Goal: Complete application form: Complete application form

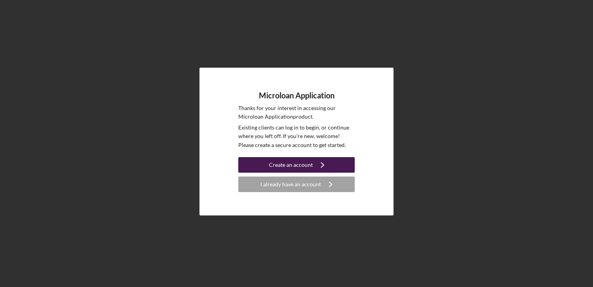
click at [291, 170] on div "Create an account" at bounding box center [291, 165] width 44 height 16
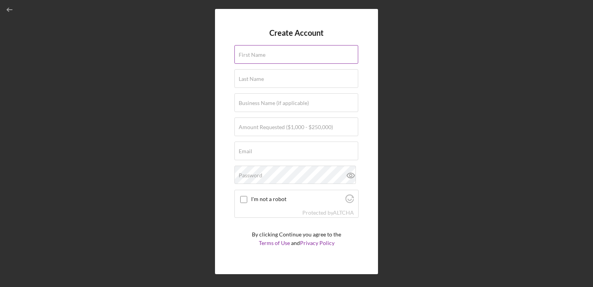
click at [252, 61] on input "First Name" at bounding box center [297, 54] width 124 height 19
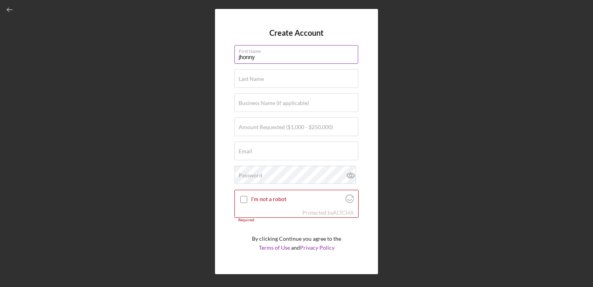
type input "jhonny"
type input "fernandez"
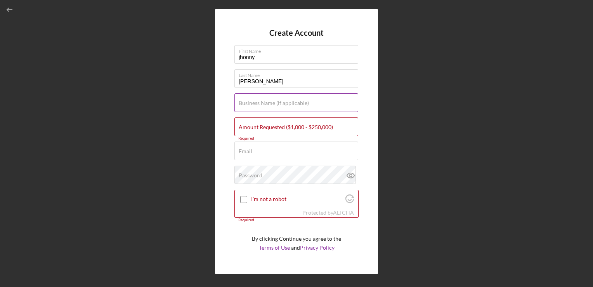
click at [271, 103] on label "Business Name (if applicable)" at bounding box center [274, 103] width 70 height 6
click at [271, 103] on input "Business Name (if applicable)" at bounding box center [297, 102] width 124 height 19
click at [242, 200] on input "I'm not a robot" at bounding box center [243, 199] width 7 height 7
checkbox input "true"
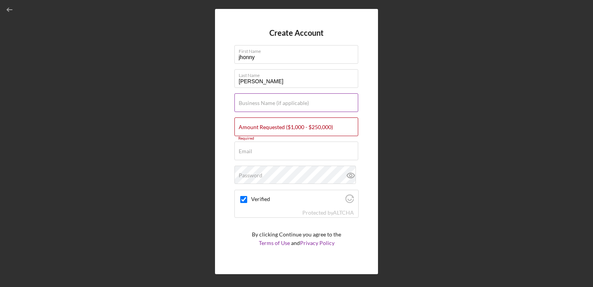
click at [262, 103] on label "Business Name (if applicable)" at bounding box center [274, 103] width 70 height 6
click at [262, 103] on input "Business Name (if applicable)" at bounding box center [297, 102] width 124 height 19
type input "c"
click at [303, 127] on label "Amount Requested ($1,000 - $250,000)" at bounding box center [286, 127] width 94 height 6
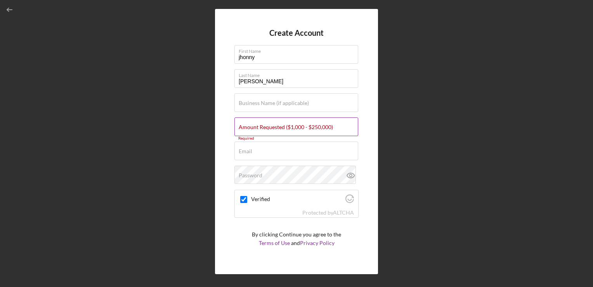
click at [303, 127] on input "Amount Requested ($1,000 - $250,000)" at bounding box center [297, 126] width 124 height 19
click at [277, 155] on input "Email" at bounding box center [297, 150] width 124 height 19
type input "jjjm042418@hotmail.com"
click at [247, 178] on label "Password" at bounding box center [251, 175] width 24 height 6
click at [362, 150] on div "Create Account First Name jhonny Last Name fernandez Business Name (if applicab…" at bounding box center [296, 141] width 163 height 265
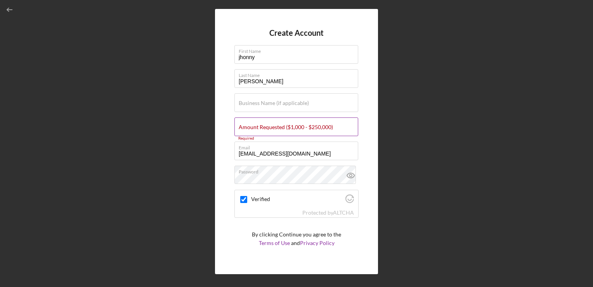
click at [264, 125] on label "Amount Requested ($1,000 - $250,000)" at bounding box center [286, 127] width 94 height 6
click at [264, 125] on input "Amount Requested ($1,000 - $250,000)" at bounding box center [297, 126] width 124 height 19
type input "$2"
type input "$80,000"
click at [367, 120] on div "Create Account First Name jhonny Last Name fernandez Business Name (if applicab…" at bounding box center [296, 141] width 163 height 265
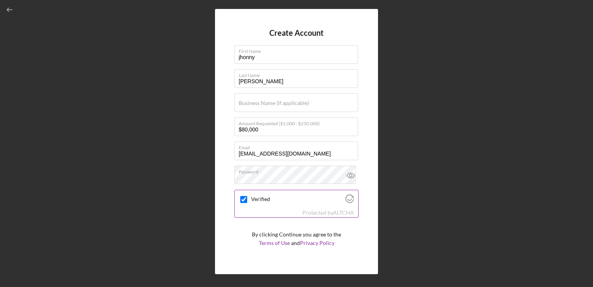
click at [348, 198] on icon "Visit Altcha.org" at bounding box center [350, 198] width 9 height 9
click at [248, 221] on form "Create Account First Name jhonny Last Name fernandez Business Name (if applicab…" at bounding box center [297, 141] width 124 height 226
click at [351, 172] on icon at bounding box center [350, 174] width 19 height 19
click at [368, 178] on div "Create Account First Name jhonny Last Name fernandez Business Name (if applicab…" at bounding box center [296, 141] width 163 height 265
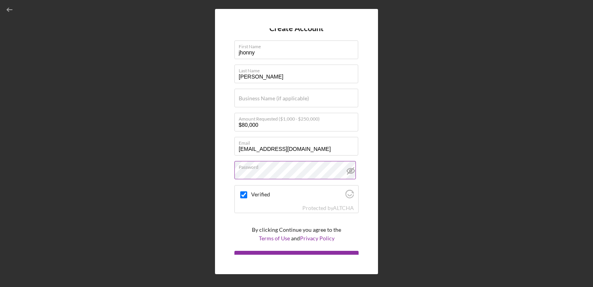
scroll to position [16, 0]
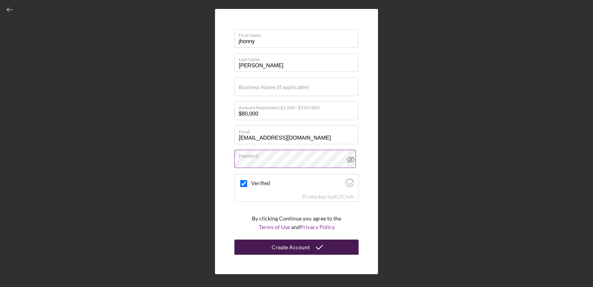
click at [298, 246] on div "Create Account" at bounding box center [291, 247] width 38 height 16
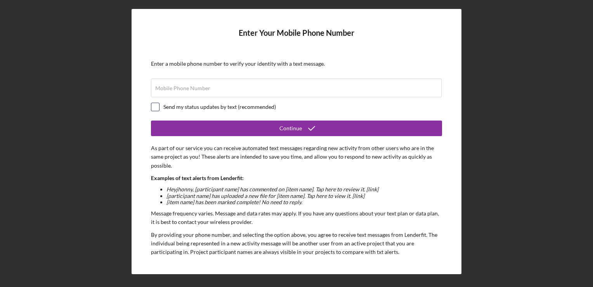
click at [156, 105] on input "checkbox" at bounding box center [155, 107] width 8 height 8
checkbox input "true"
click at [163, 84] on div "Mobile Phone Number" at bounding box center [296, 87] width 291 height 19
type input "(7##) ###-####"
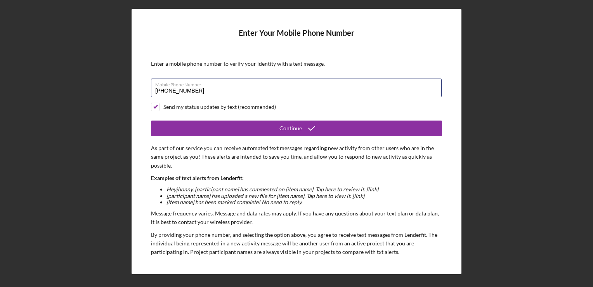
type input "(978) 235-4858"
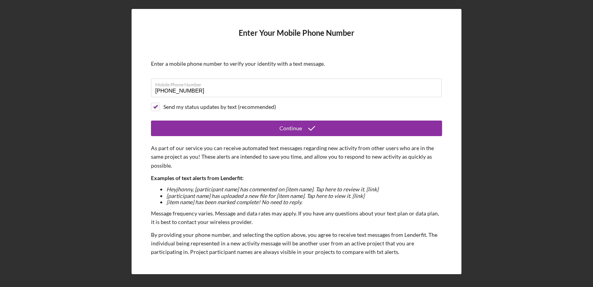
click at [138, 136] on div "Enter Your Mobile Phone Number Enter a mobile phone number to verify your ident…" at bounding box center [297, 141] width 330 height 265
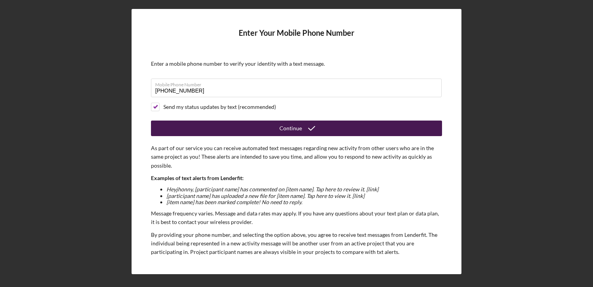
click at [226, 131] on button "Continue" at bounding box center [296, 128] width 291 height 16
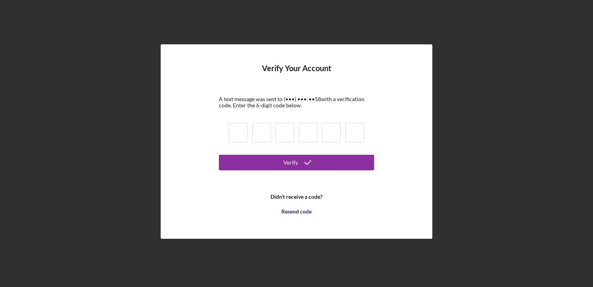
click at [236, 137] on input at bounding box center [238, 132] width 19 height 19
type input "8"
type input "1"
type input "5"
type input "1"
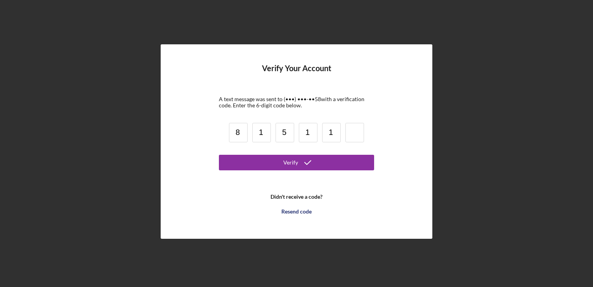
type input "1"
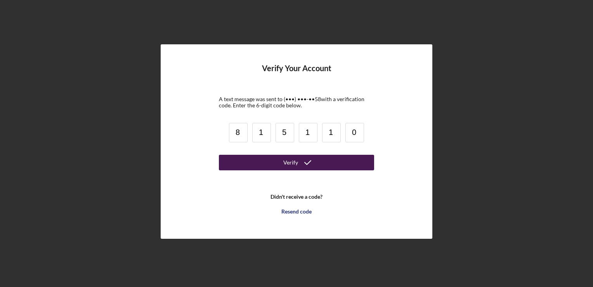
type input "0"
click at [298, 161] on button "Verify" at bounding box center [296, 163] width 155 height 16
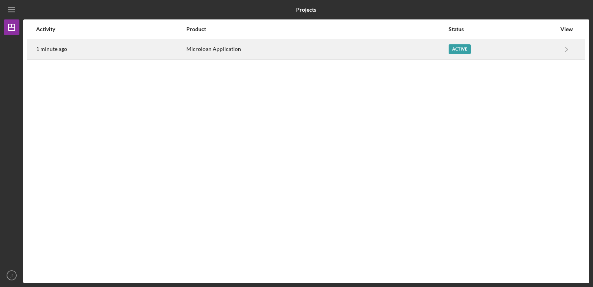
click at [460, 50] on div "Active" at bounding box center [460, 49] width 22 height 10
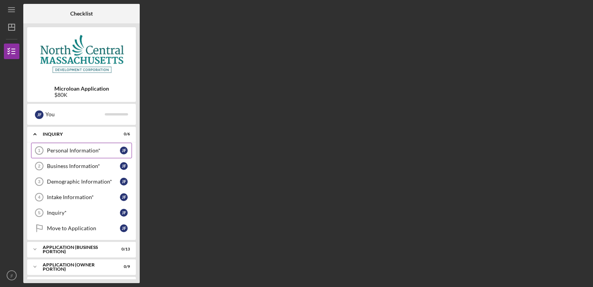
click at [60, 150] on div "Personal Information*" at bounding box center [83, 150] width 73 height 6
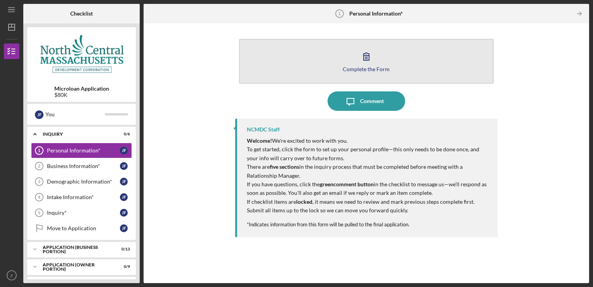
click at [360, 63] on icon "button" at bounding box center [366, 56] width 19 height 19
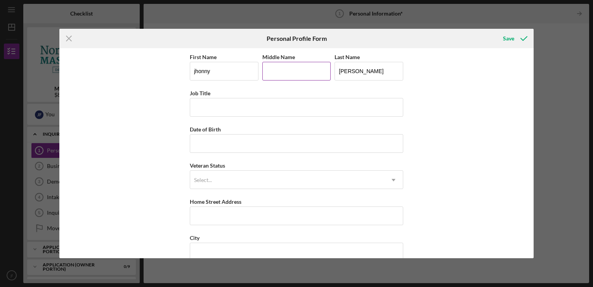
click at [288, 68] on input "Middle Name" at bounding box center [296, 71] width 69 height 19
type input "manuel"
type input "213 mechanic st"
type input "LEOMINSTER"
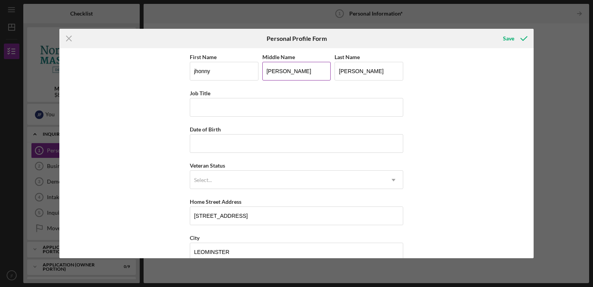
type input "01453"
type input "MA"
click at [228, 102] on input "Job Title" at bounding box center [297, 107] width 214 height 19
click at [228, 102] on input "d" at bounding box center [297, 107] width 214 height 19
type input "d"
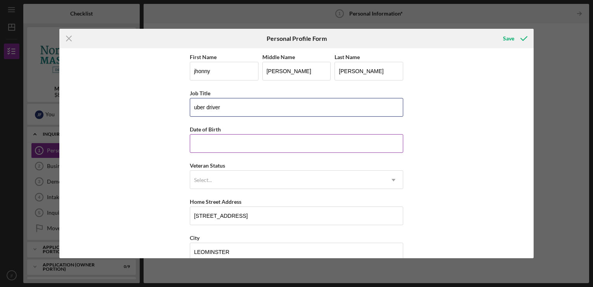
type input "uber driver"
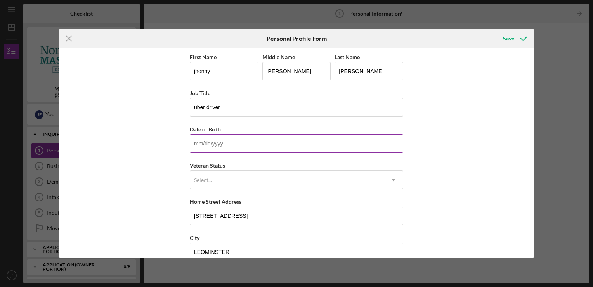
click at [204, 151] on input "Date of Birth" at bounding box center [297, 143] width 214 height 19
type input "07/30/1979"
click at [201, 180] on div "Select..." at bounding box center [203, 180] width 18 height 6
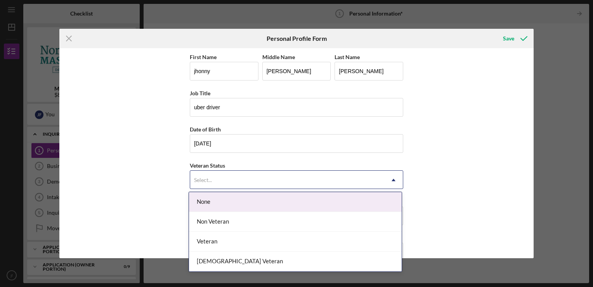
click at [207, 203] on div "None" at bounding box center [295, 202] width 213 height 20
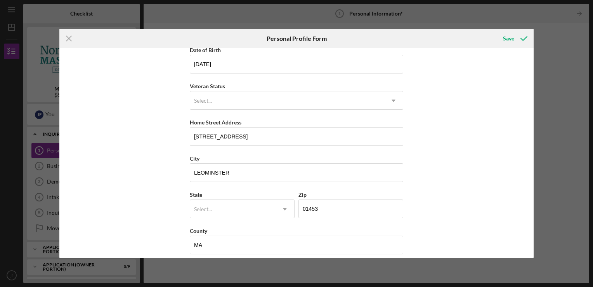
scroll to position [85, 0]
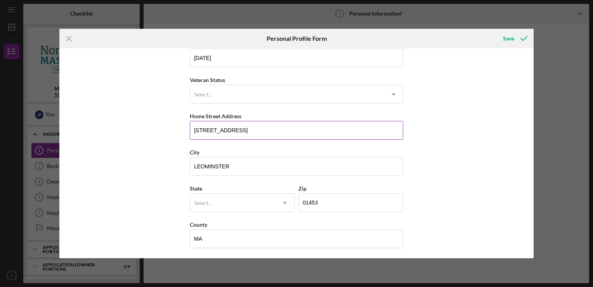
click at [256, 131] on input "213 mechanic st" at bounding box center [297, 130] width 214 height 19
type input "2"
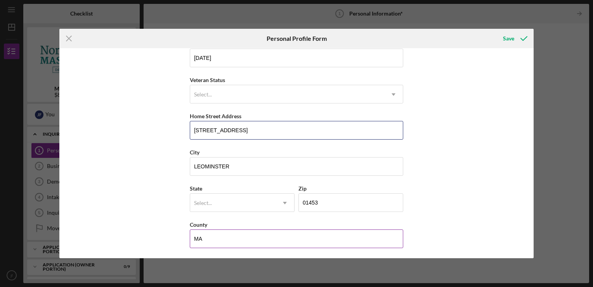
type input "126 pleasant st"
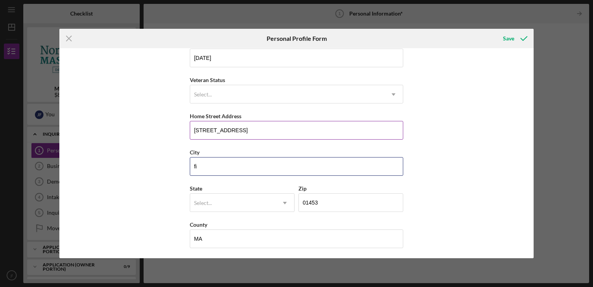
type input "fi"
click at [272, 130] on input "126 pleasant st" at bounding box center [297, 130] width 214 height 19
type input "126 pleasant st apartment 1"
click at [221, 170] on input "fi" at bounding box center [297, 166] width 214 height 19
click at [221, 170] on input "fit" at bounding box center [297, 166] width 214 height 19
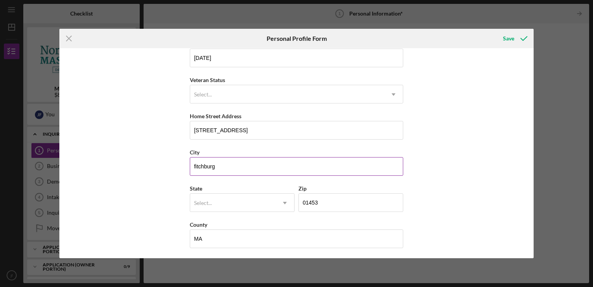
type input "fitchburg"
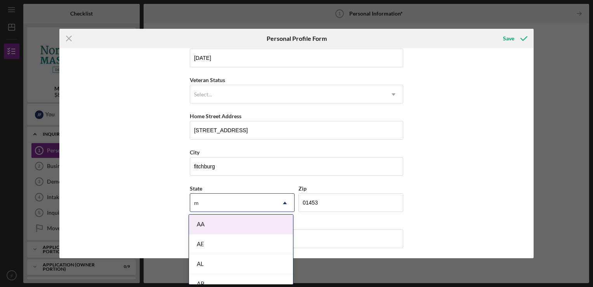
type input "ma"
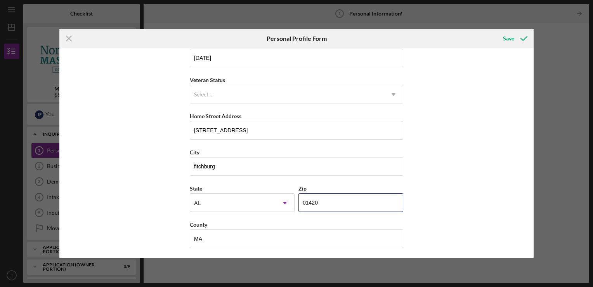
type input "01420"
click at [509, 41] on div "Save" at bounding box center [508, 39] width 11 height 16
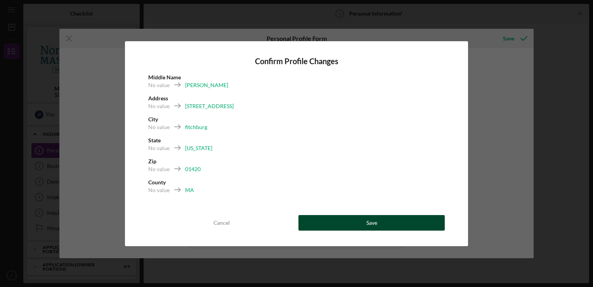
click at [336, 217] on button "Save" at bounding box center [372, 223] width 146 height 16
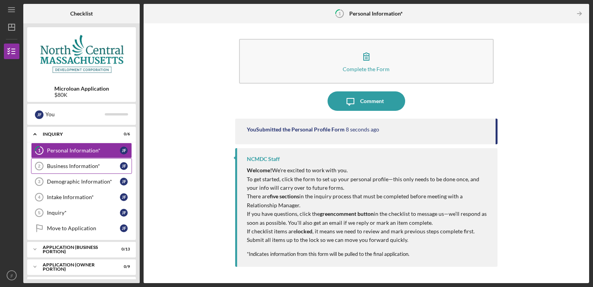
click at [81, 167] on div "Business Information*" at bounding box center [83, 166] width 73 height 6
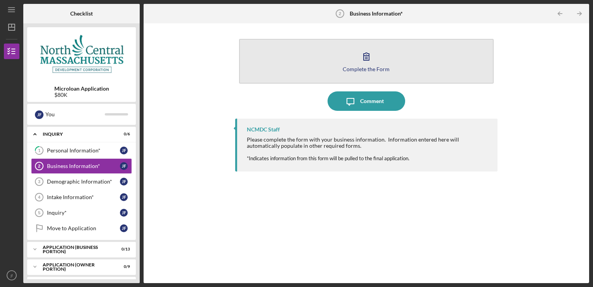
click at [365, 51] on icon "button" at bounding box center [366, 56] width 19 height 19
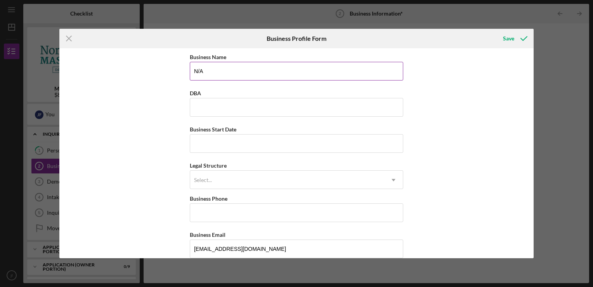
click at [208, 70] on input "N/A" at bounding box center [297, 71] width 214 height 19
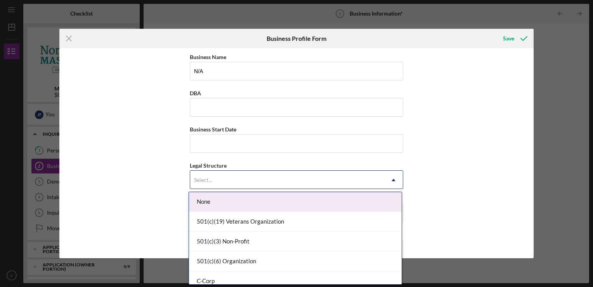
click at [356, 182] on div "Select..." at bounding box center [287, 180] width 194 height 18
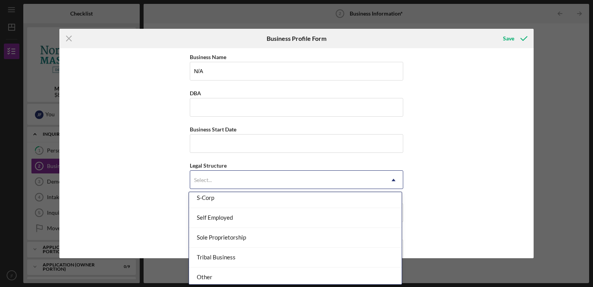
scroll to position [203, 0]
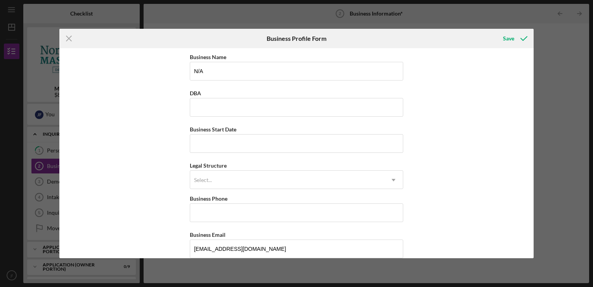
click at [422, 162] on div "Business Name N/A DBA Business Start Date Legal Structure Select... Icon/Dropdo…" at bounding box center [296, 153] width 474 height 210
click at [214, 76] on input "N/A" at bounding box center [297, 71] width 214 height 19
type input "N"
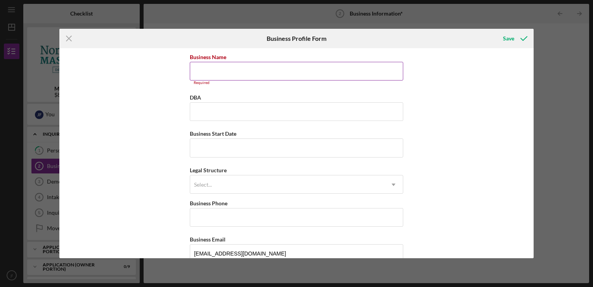
click at [203, 71] on input "Business Name" at bounding box center [297, 71] width 214 height 19
click at [202, 71] on input "Business Name" at bounding box center [297, 71] width 214 height 19
click at [154, 82] on div "Business Name Required DBA Business Start Date Legal Structure Select... Icon/D…" at bounding box center [296, 153] width 474 height 210
click at [70, 39] on line at bounding box center [68, 38] width 5 height 5
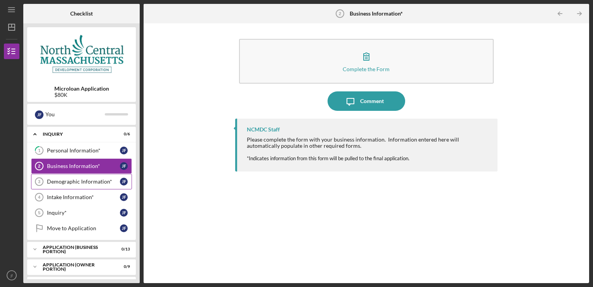
click at [70, 182] on div "Demographic Information*" at bounding box center [83, 181] width 73 height 6
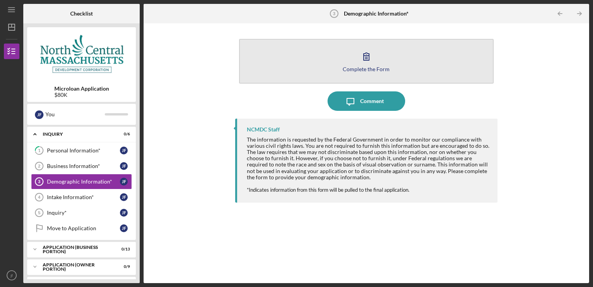
click at [363, 57] on icon "button" at bounding box center [366, 56] width 19 height 19
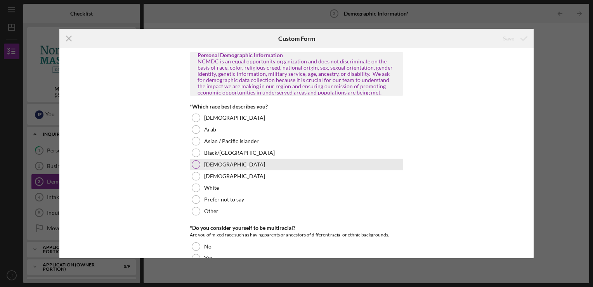
click at [197, 165] on div at bounding box center [196, 164] width 9 height 9
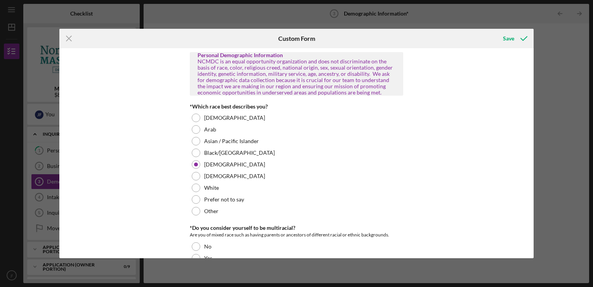
click at [469, 207] on div "Personal Demographic Information NCMDC is an equal opportunity organization and…" at bounding box center [296, 153] width 474 height 210
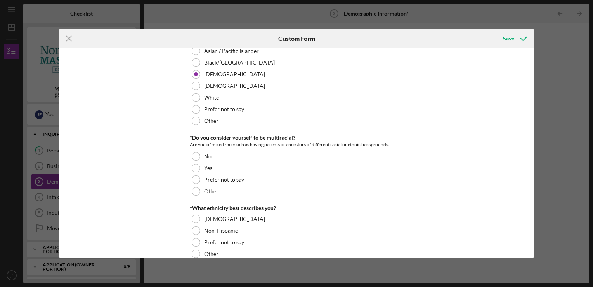
scroll to position [92, 0]
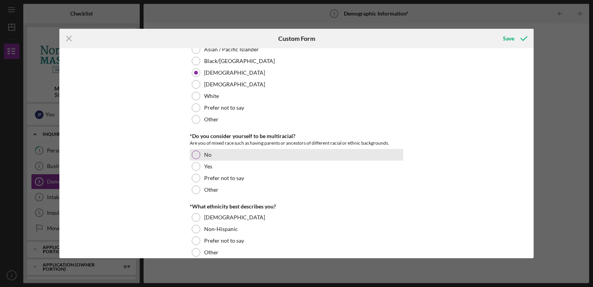
click at [195, 153] on div at bounding box center [196, 154] width 9 height 9
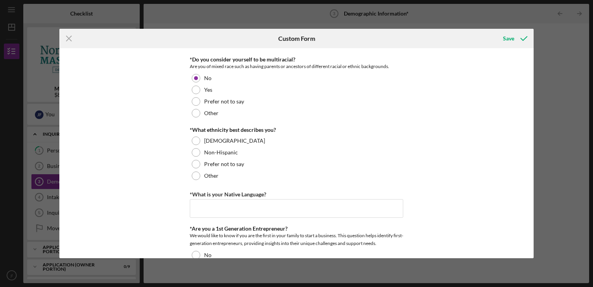
scroll to position [191, 0]
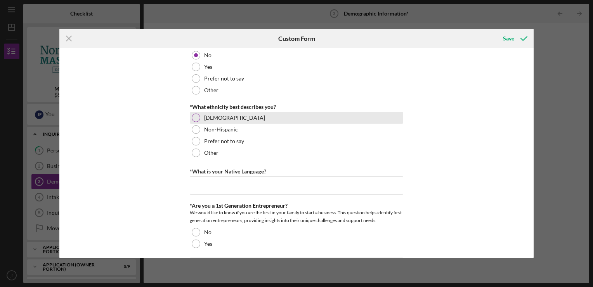
click at [190, 120] on div "Hispanic" at bounding box center [297, 118] width 214 height 12
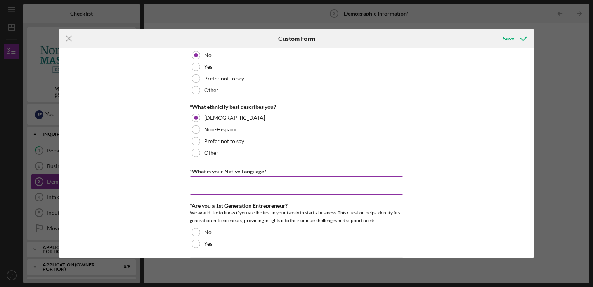
click at [285, 184] on input "*What is your Native Language?" at bounding box center [297, 185] width 214 height 19
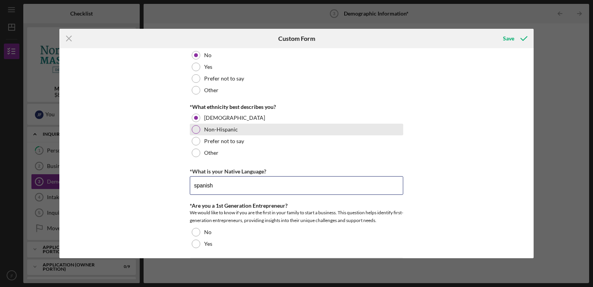
type input "spanish"
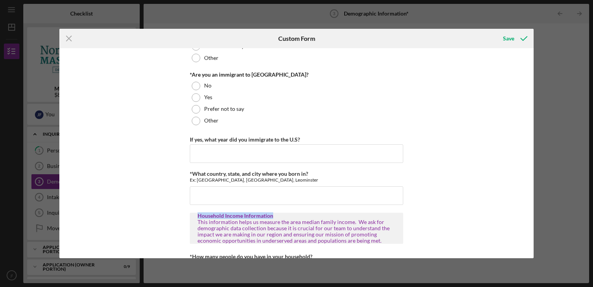
drag, startPoint x: 531, startPoint y: 211, endPoint x: 531, endPoint y: 193, distance: 17.9
click at [531, 193] on div "Personal Demographic Information NCMDC is an equal opportunity organization and…" at bounding box center [296, 153] width 474 height 210
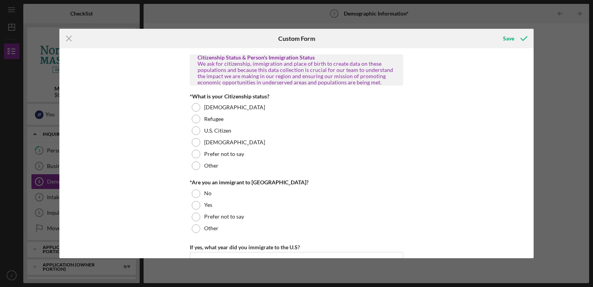
scroll to position [644, 0]
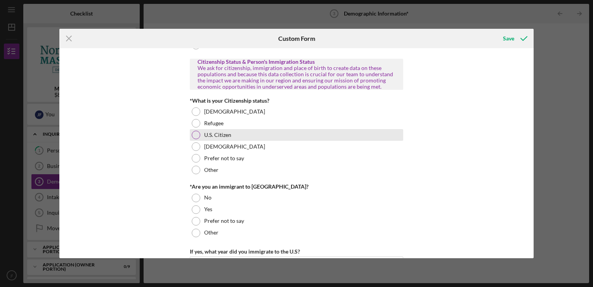
click at [194, 136] on div at bounding box center [196, 134] width 9 height 9
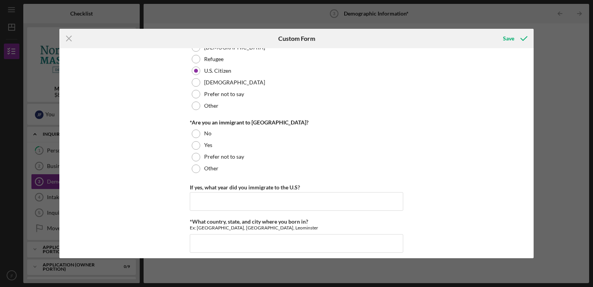
scroll to position [710, 0]
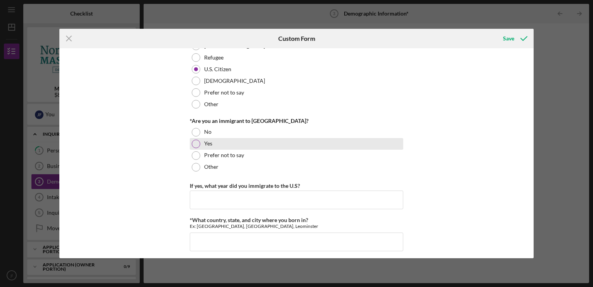
click at [196, 144] on div at bounding box center [196, 143] width 9 height 9
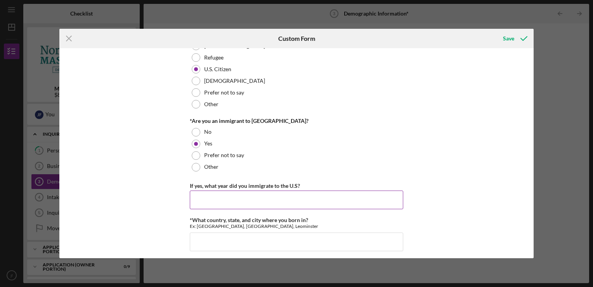
click at [200, 201] on input "If yes, what year did you immigrate to the U.S?" at bounding box center [297, 199] width 214 height 19
type input "2000"
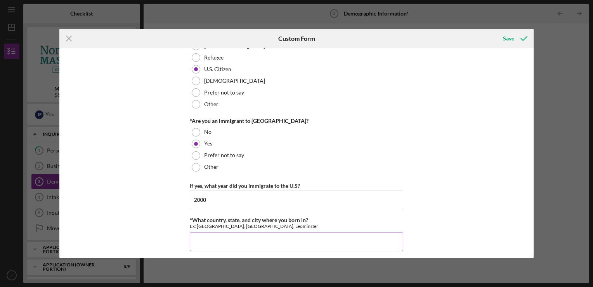
click at [210, 238] on input "*What country, state, and city where you born in?" at bounding box center [297, 241] width 214 height 19
type input "[GEOGRAPHIC_DATA]"
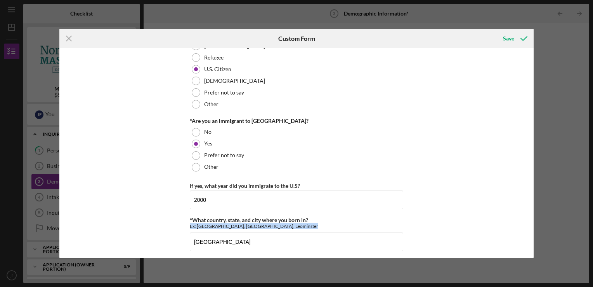
drag, startPoint x: 534, startPoint y: 212, endPoint x: 530, endPoint y: 236, distance: 24.8
click at [530, 236] on div "Icon/Menu Close Custom Form Save Personal Demographic Information NCMDC is an e…" at bounding box center [296, 143] width 593 height 287
drag, startPoint x: 530, startPoint y: 236, endPoint x: 516, endPoint y: 202, distance: 37.6
click at [516, 202] on div "Personal Demographic Information NCMDC is an equal opportunity organization and…" at bounding box center [296, 153] width 474 height 210
drag, startPoint x: 531, startPoint y: 210, endPoint x: 535, endPoint y: 226, distance: 17.1
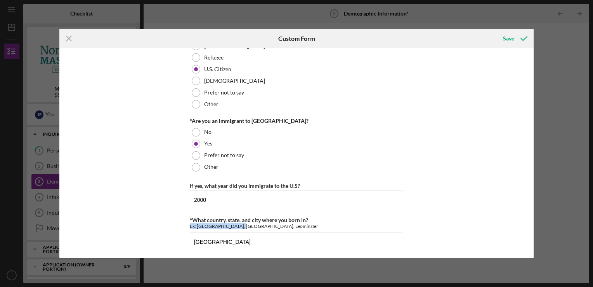
click at [535, 226] on div "Icon/Menu Close Custom Form Save Personal Demographic Information NCMDC is an e…" at bounding box center [296, 143] width 593 height 287
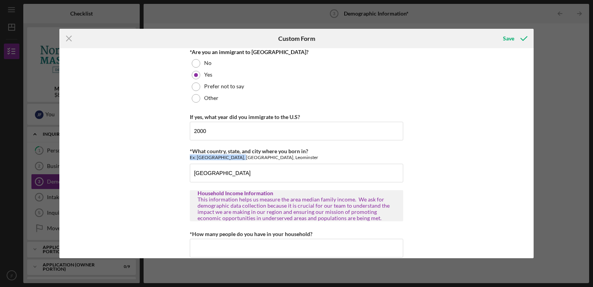
scroll to position [825, 0]
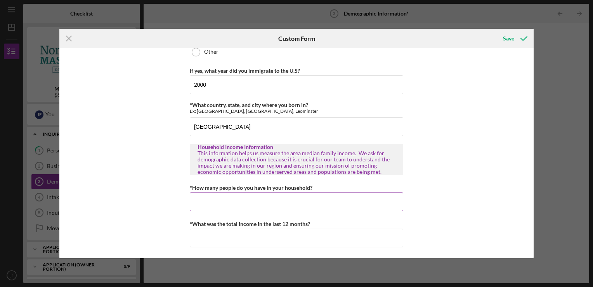
click at [231, 205] on input "*How many people do you have in your household?" at bounding box center [297, 201] width 214 height 19
click at [205, 203] on input "*How many people do you have in your household?" at bounding box center [297, 201] width 214 height 19
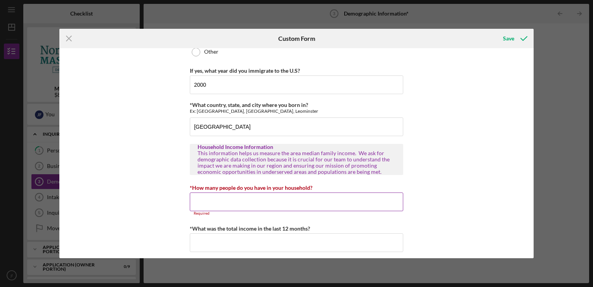
click at [205, 206] on input "*How many people do you have in your household?" at bounding box center [297, 201] width 214 height 19
click at [206, 241] on input "*What was the total income in the last 12 months?" at bounding box center [297, 242] width 214 height 19
click at [212, 204] on input "*How many people do you have in your household?" at bounding box center [297, 201] width 214 height 19
drag, startPoint x: 391, startPoint y: 82, endPoint x: 547, endPoint y: 41, distance: 161.2
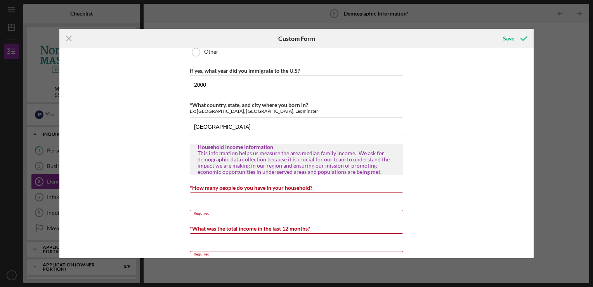
click at [547, 41] on div "Icon/Menu Close Custom Form Save Personal Demographic Information NCMDC is an e…" at bounding box center [296, 143] width 593 height 287
click at [212, 205] on input "*How many people do you have in your household?" at bounding box center [297, 201] width 214 height 19
click at [227, 86] on input "2000" at bounding box center [297, 84] width 214 height 19
click at [132, 66] on div "Personal Demographic Information NCMDC is an equal opportunity organization and…" at bounding box center [296, 153] width 474 height 210
click at [65, 35] on icon "Icon/Menu Close" at bounding box center [68, 38] width 19 height 19
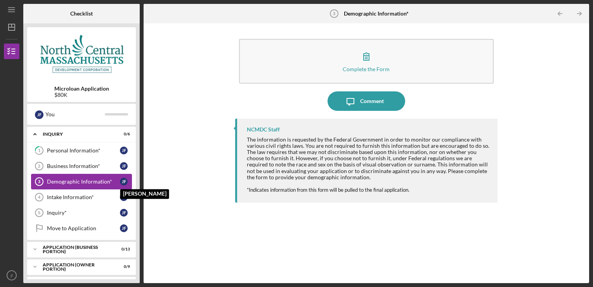
click at [122, 184] on div "j f" at bounding box center [124, 181] width 8 height 8
click at [81, 181] on div "Demographic Information*" at bounding box center [83, 181] width 73 height 6
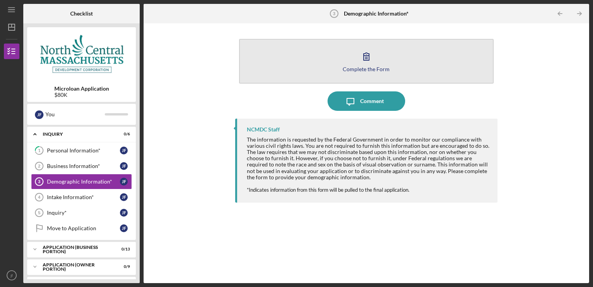
click at [363, 66] on div "Complete the Form" at bounding box center [366, 69] width 47 height 6
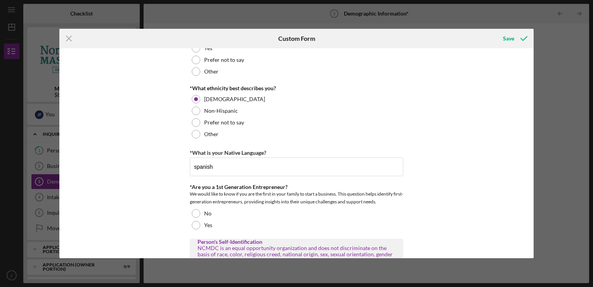
scroll to position [207, 0]
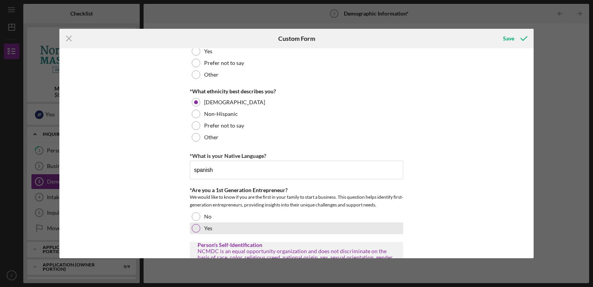
click at [193, 229] on div at bounding box center [196, 228] width 9 height 9
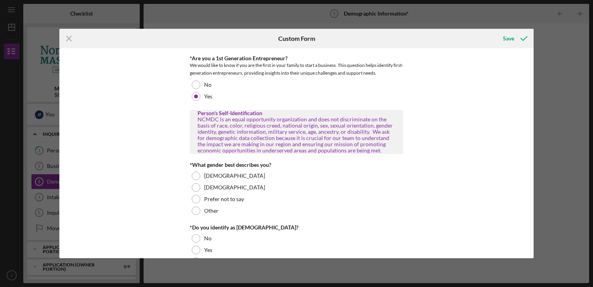
scroll to position [355, 0]
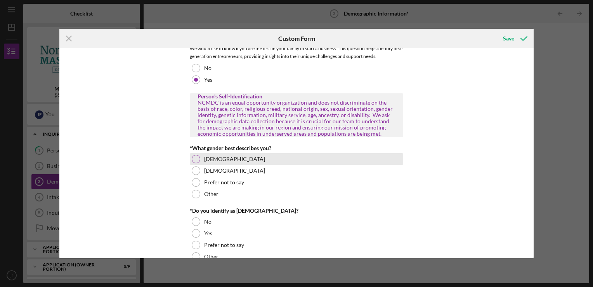
click at [194, 160] on div at bounding box center [196, 159] width 9 height 9
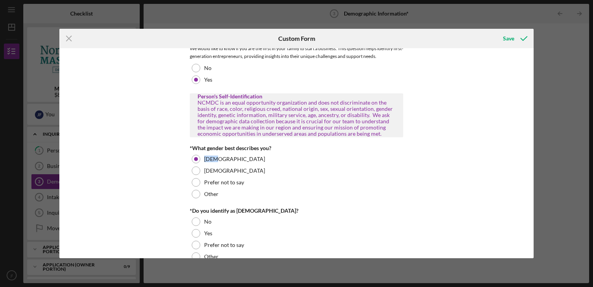
drag, startPoint x: 534, startPoint y: 150, endPoint x: 533, endPoint y: 154, distance: 4.1
click at [533, 154] on div "Icon/Menu Close Custom Form Save Personal Demographic Information NCMDC is an e…" at bounding box center [296, 143] width 593 height 287
drag, startPoint x: 533, startPoint y: 154, endPoint x: 530, endPoint y: 146, distance: 8.4
click at [530, 146] on div "Personal Demographic Information NCMDC is an equal opportunity organization and…" at bounding box center [296, 153] width 474 height 210
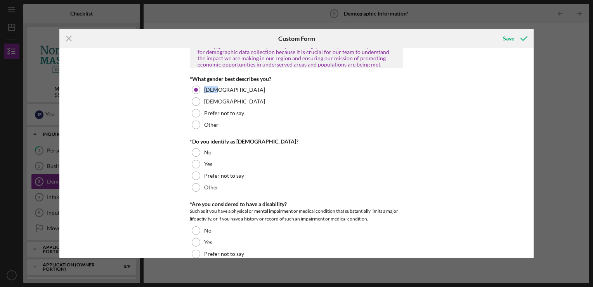
scroll to position [431, 0]
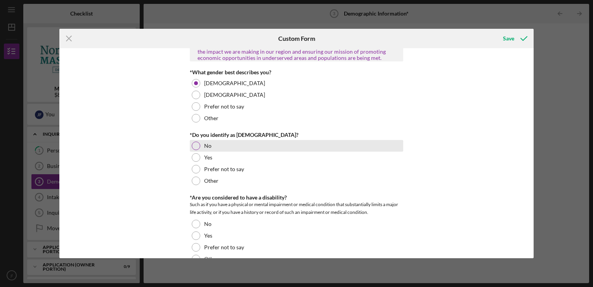
click at [195, 143] on div at bounding box center [196, 145] width 9 height 9
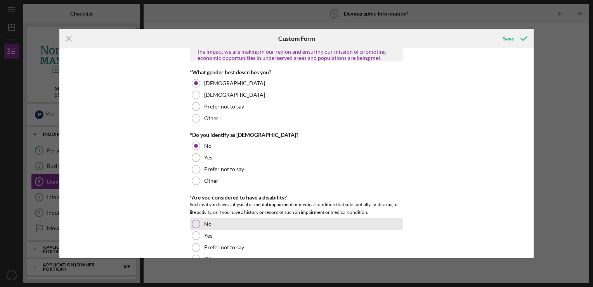
click at [194, 226] on div at bounding box center [196, 223] width 9 height 9
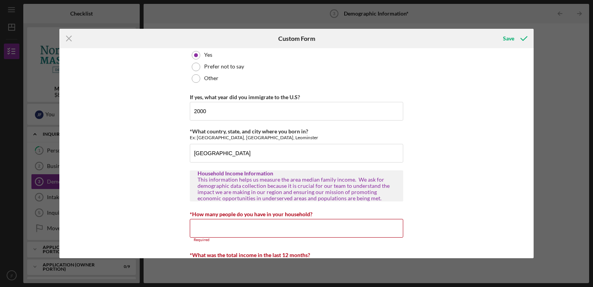
scroll to position [805, 0]
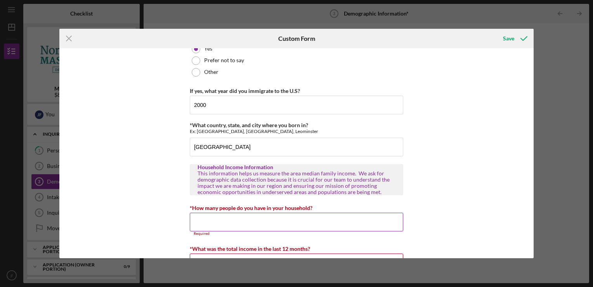
click at [361, 224] on input "*How many people do you have in your household?" at bounding box center [297, 221] width 214 height 19
click at [220, 217] on input "*How many people do you have in your household?" at bounding box center [297, 221] width 214 height 19
click at [181, 207] on div "Personal Demographic Information NCMDC is an equal opportunity organization and…" at bounding box center [296, 153] width 474 height 210
click at [255, 144] on input "[GEOGRAPHIC_DATA]" at bounding box center [297, 146] width 214 height 19
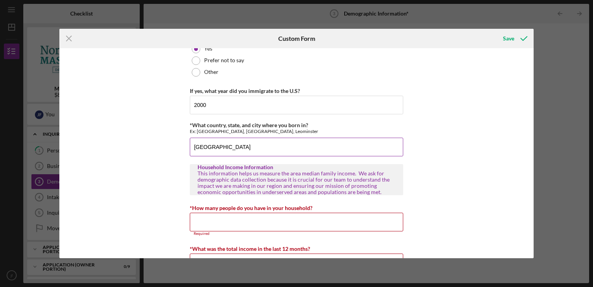
type input "dominican"
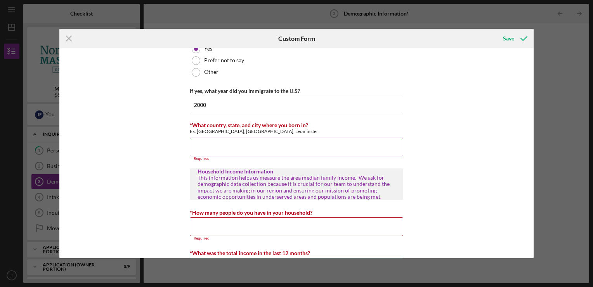
click at [214, 146] on input "*What country, state, and city where you born in?" at bounding box center [297, 146] width 214 height 19
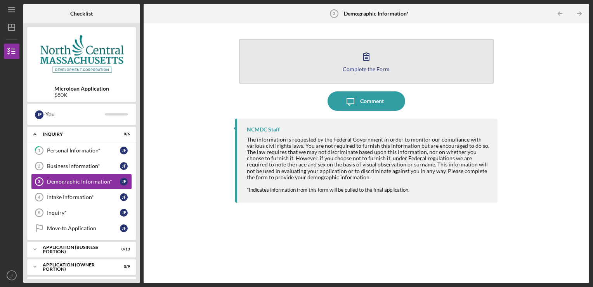
click at [364, 62] on icon "button" at bounding box center [366, 56] width 19 height 19
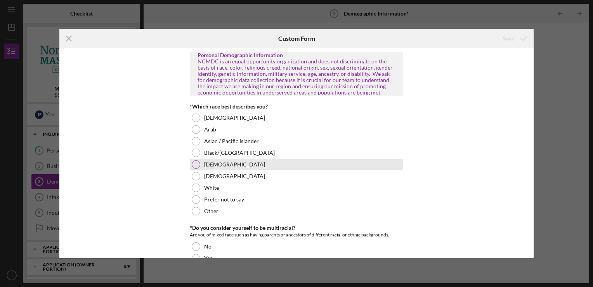
click at [194, 167] on div at bounding box center [196, 164] width 9 height 9
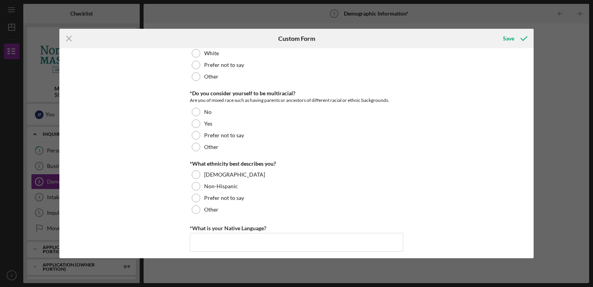
scroll to position [142, 0]
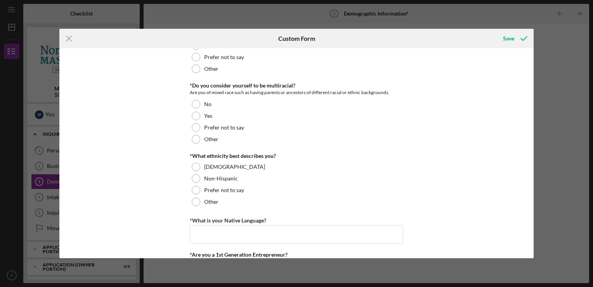
click at [529, 100] on div "Personal Demographic Information NCMDC is an equal opportunity organization and…" at bounding box center [296, 153] width 474 height 210
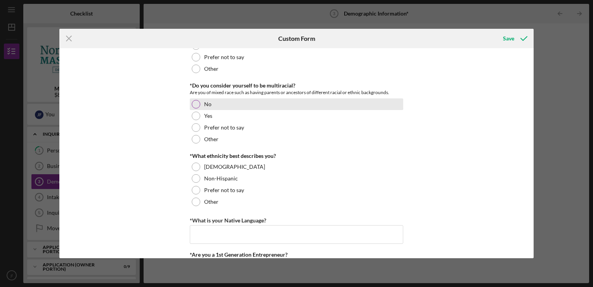
click at [193, 103] on div at bounding box center [196, 104] width 9 height 9
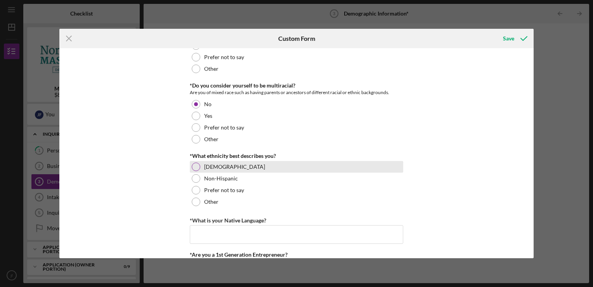
click at [193, 166] on div at bounding box center [196, 166] width 9 height 9
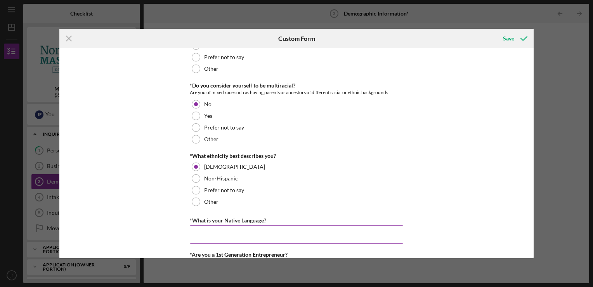
click at [230, 231] on input "*What is your Native Language?" at bounding box center [297, 234] width 214 height 19
type input "spanish"
type input "2000"
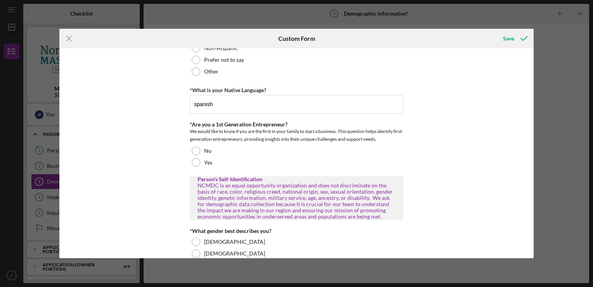
scroll to position [283, 0]
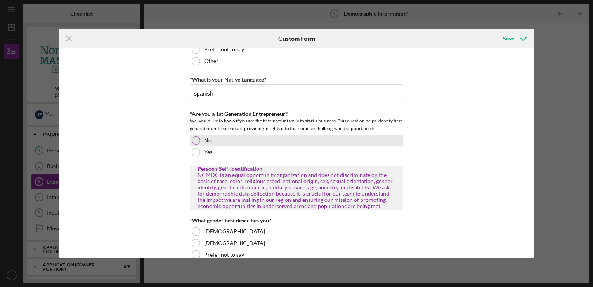
click at [193, 139] on div at bounding box center [196, 140] width 9 height 9
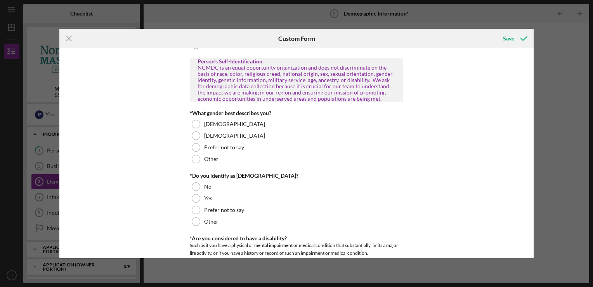
scroll to position [396, 0]
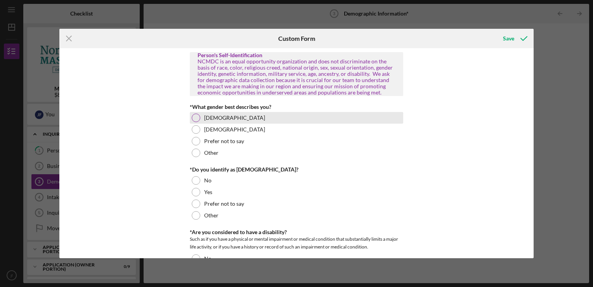
click at [196, 116] on div at bounding box center [196, 117] width 9 height 9
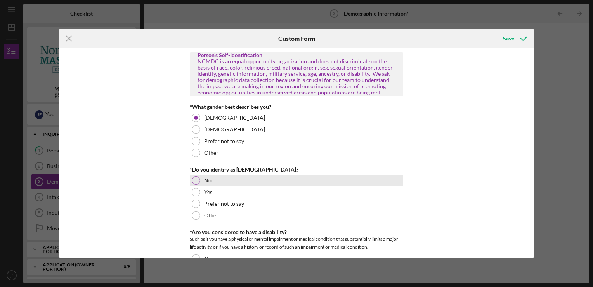
click at [196, 182] on div at bounding box center [196, 180] width 9 height 9
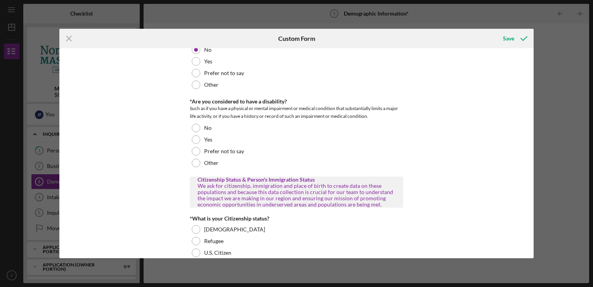
scroll to position [534, 0]
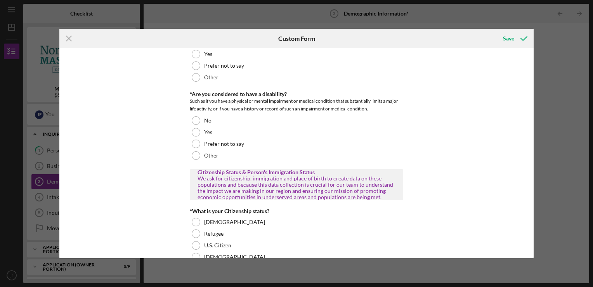
click at [539, 184] on div "Icon/Menu Close Custom Form Save Personal Demographic Information NCMDC is an e…" at bounding box center [296, 143] width 593 height 287
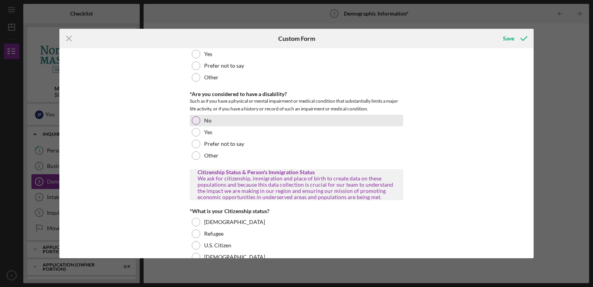
click at [195, 117] on div at bounding box center [196, 120] width 9 height 9
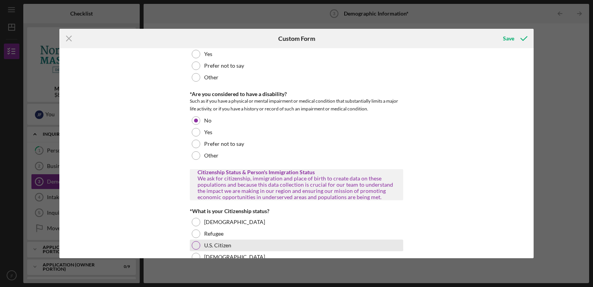
click at [195, 244] on div at bounding box center [196, 245] width 9 height 9
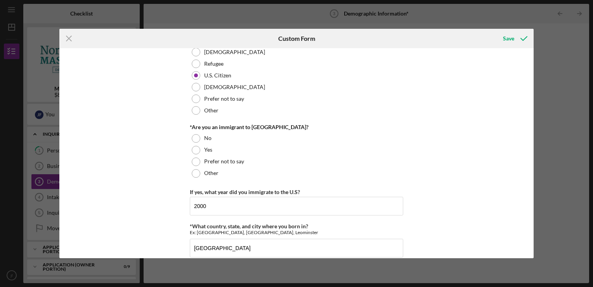
scroll to position [719, 0]
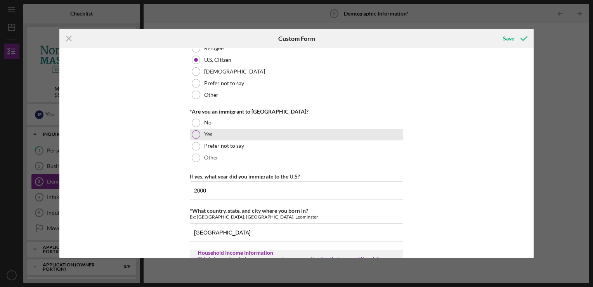
click at [198, 133] on div at bounding box center [196, 134] width 9 height 9
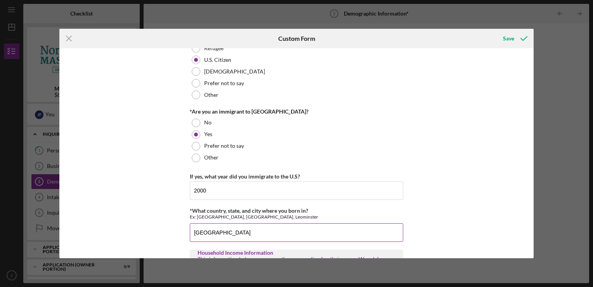
click at [245, 234] on input "dominican republic" at bounding box center [297, 232] width 214 height 19
type input "dominican"
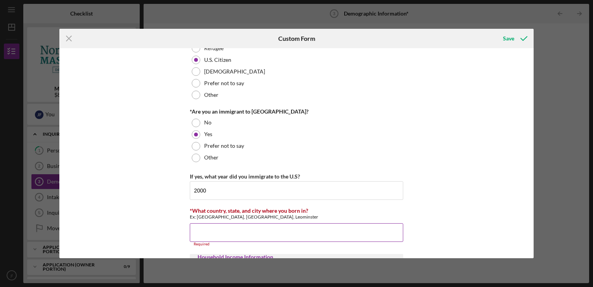
click at [232, 227] on input "*What country, state, and city where you born in?" at bounding box center [297, 232] width 214 height 19
click at [219, 232] on input "*What country, state, and city where you born in?" at bounding box center [297, 232] width 214 height 19
click at [211, 237] on input "*What country, state, and city where you born in?" at bounding box center [297, 232] width 214 height 19
click at [253, 233] on input "*What country, state, and city where you born in?" at bounding box center [297, 232] width 214 height 19
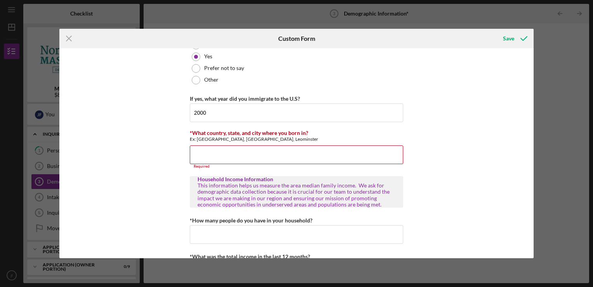
scroll to position [829, 0]
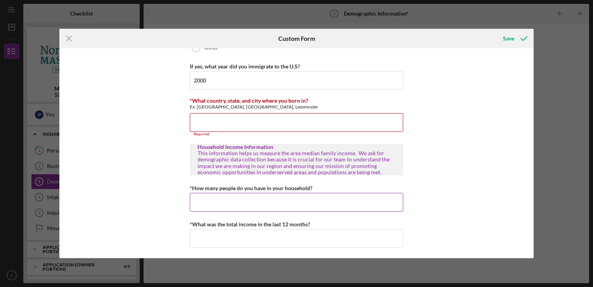
click at [285, 201] on input "*How many people do you have in your household?" at bounding box center [297, 202] width 214 height 19
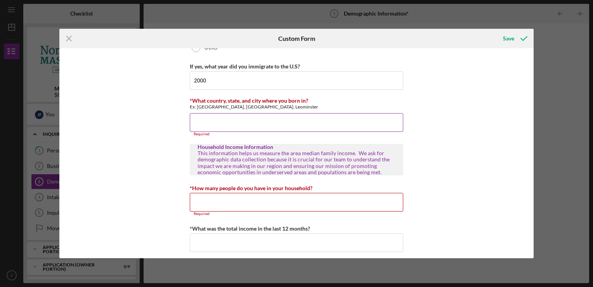
click at [243, 119] on input "*What country, state, and city where you born in?" at bounding box center [297, 122] width 214 height 19
click at [242, 81] on input "2000" at bounding box center [297, 80] width 214 height 19
click at [214, 120] on input "*What country, state, and city where you born in?" at bounding box center [297, 122] width 214 height 19
click at [69, 38] on line at bounding box center [68, 38] width 5 height 5
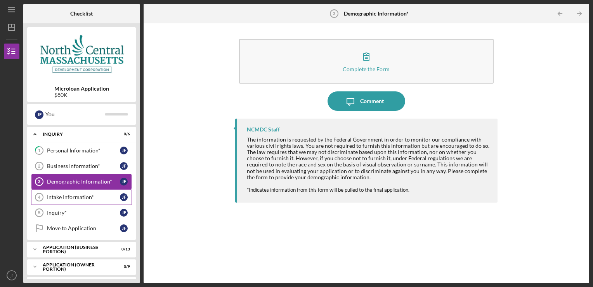
click at [62, 196] on div "Intake Information*" at bounding box center [83, 197] width 73 height 6
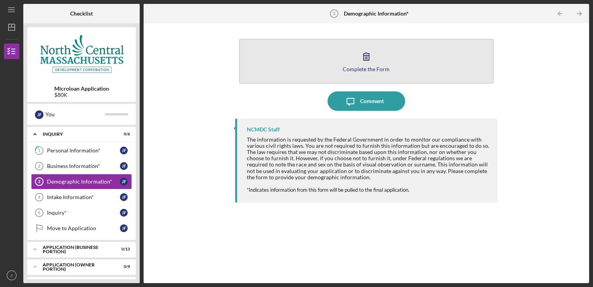
click at [394, 60] on button "Complete the Form Form" at bounding box center [366, 61] width 255 height 45
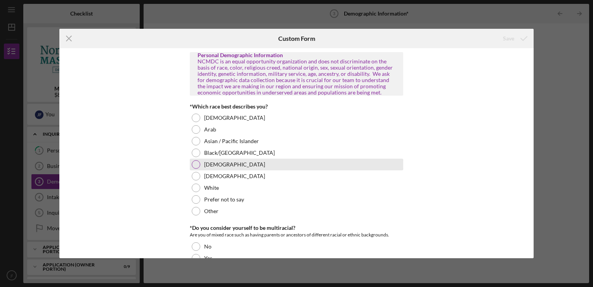
click at [194, 165] on div at bounding box center [196, 164] width 9 height 9
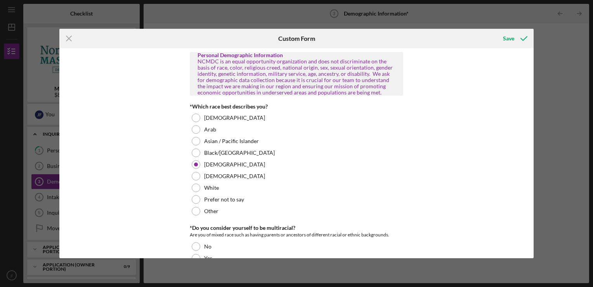
click at [529, 201] on div "Personal Demographic Information NCMDC is an equal opportunity organization and…" at bounding box center [296, 153] width 474 height 210
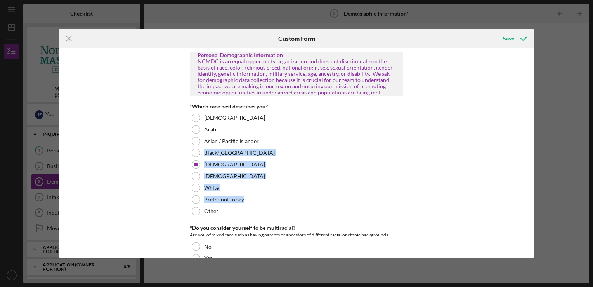
drag, startPoint x: 529, startPoint y: 201, endPoint x: 578, endPoint y: 144, distance: 75.2
click at [578, 144] on div "Icon/Menu Close Custom Form Save Personal Demographic Information NCMDC is an e…" at bounding box center [296, 143] width 593 height 287
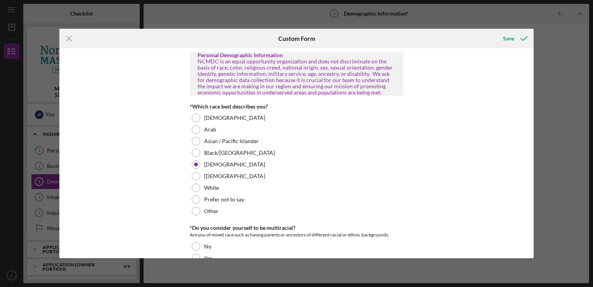
click at [476, 135] on div "Personal Demographic Information NCMDC is an equal opportunity organization and…" at bounding box center [296, 153] width 474 height 210
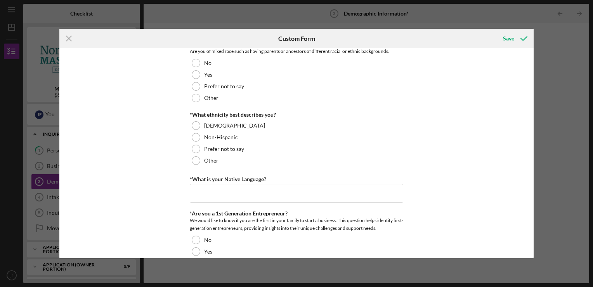
scroll to position [177, 0]
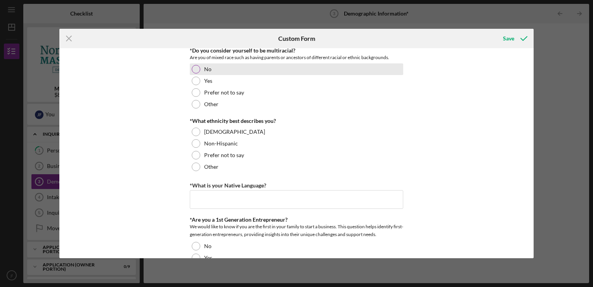
click at [195, 69] on div at bounding box center [196, 69] width 9 height 9
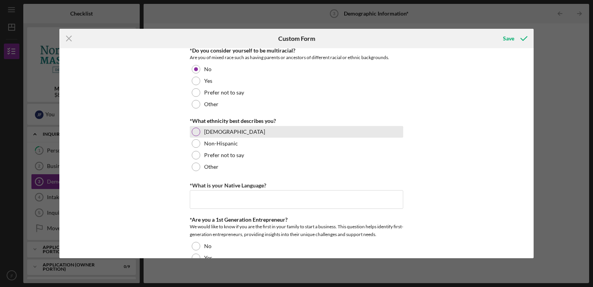
click at [198, 131] on div at bounding box center [196, 131] width 9 height 9
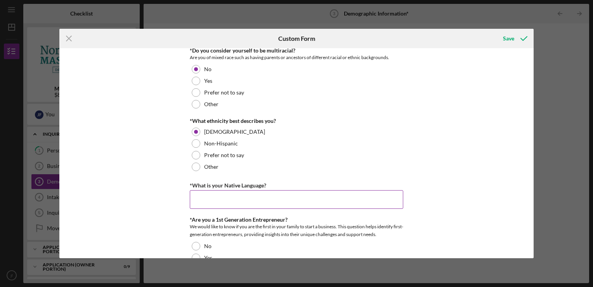
click at [250, 198] on input "*What is your Native Language?" at bounding box center [297, 199] width 214 height 19
type input "spanish"
type input "2000"
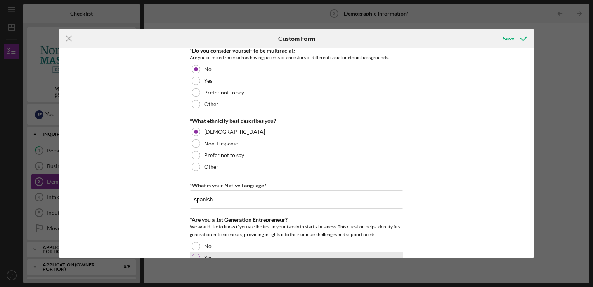
click at [194, 256] on div at bounding box center [196, 257] width 9 height 9
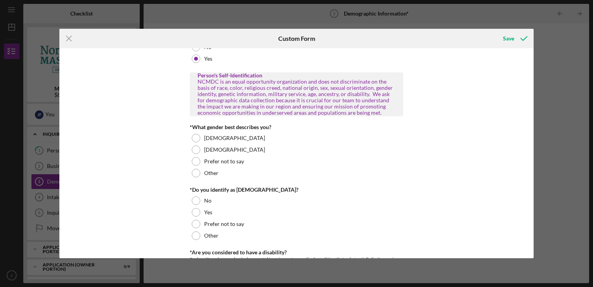
scroll to position [373, 0]
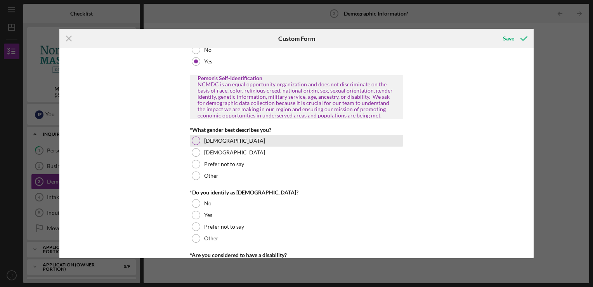
click at [196, 140] on div at bounding box center [196, 140] width 9 height 9
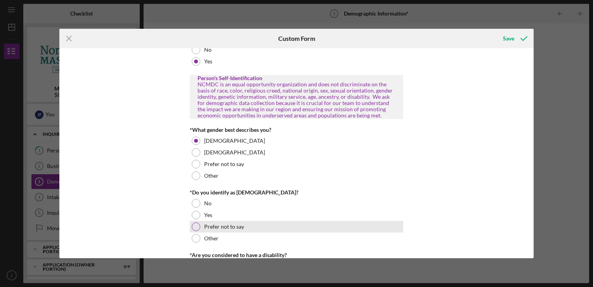
click at [196, 226] on div at bounding box center [196, 226] width 9 height 9
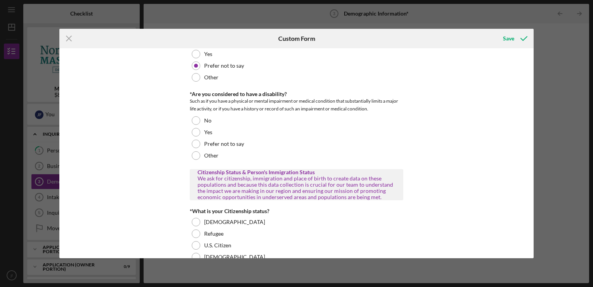
scroll to position [549, 0]
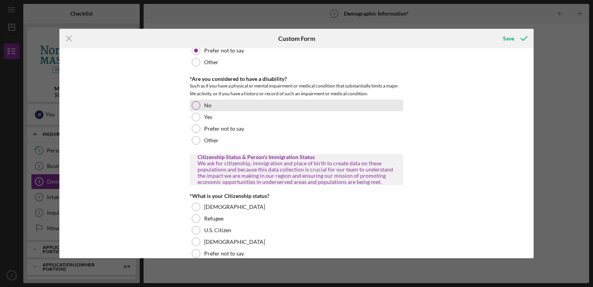
click at [194, 105] on div at bounding box center [196, 105] width 9 height 9
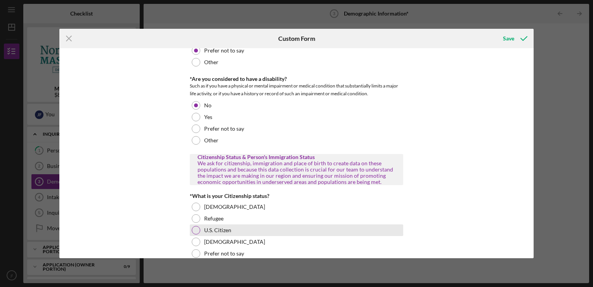
click at [194, 229] on div at bounding box center [196, 230] width 9 height 9
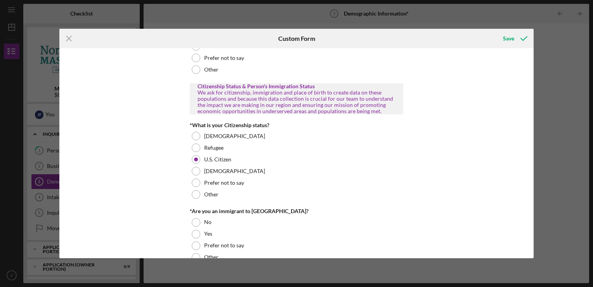
scroll to position [656, 0]
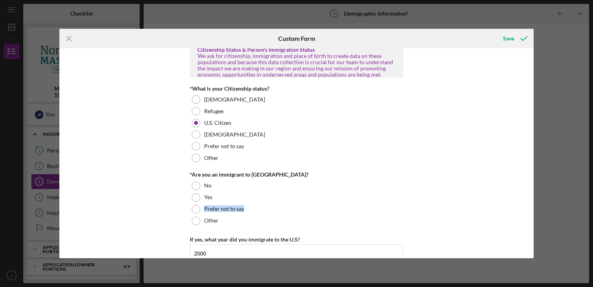
drag, startPoint x: 531, startPoint y: 201, endPoint x: 531, endPoint y: 206, distance: 5.0
click at [531, 206] on div "Personal Demographic Information NCMDC is an equal opportunity organization and…" at bounding box center [296, 153] width 474 height 210
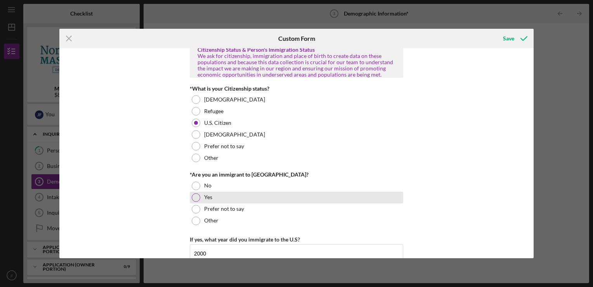
click at [196, 196] on div at bounding box center [196, 197] width 9 height 9
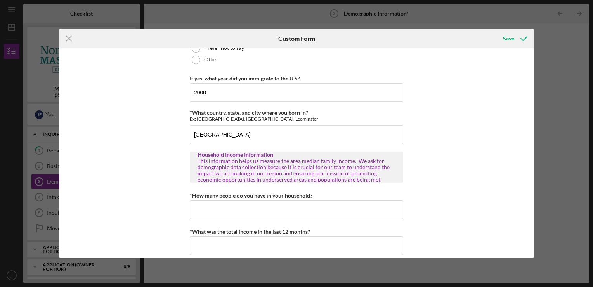
scroll to position [819, 0]
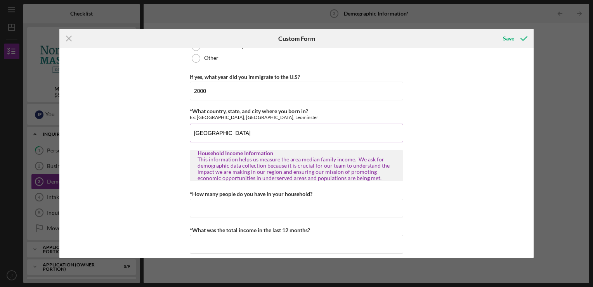
click at [247, 132] on input "[GEOGRAPHIC_DATA]" at bounding box center [297, 132] width 214 height 19
click at [250, 133] on input "[GEOGRAPHIC_DATA]" at bounding box center [297, 132] width 214 height 19
type input "dominican"
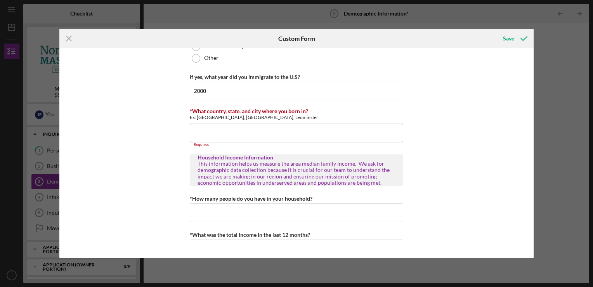
click at [212, 129] on input "*What country, state, and city where you born in?" at bounding box center [297, 132] width 214 height 19
type input "[GEOGRAPHIC_DATA]"
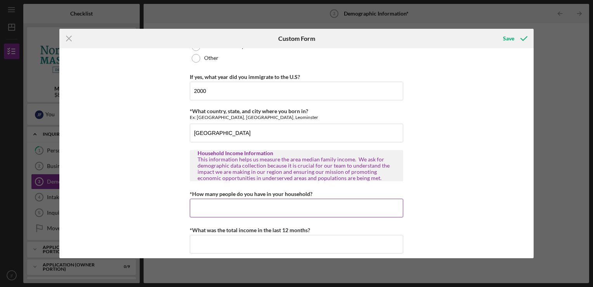
click at [246, 207] on input "*How many people do you have in your household?" at bounding box center [297, 207] width 214 height 19
click at [222, 207] on input "*How many people do you have in your household?" at bounding box center [297, 207] width 214 height 19
click at [264, 205] on input "*How many people do you have in your household?" at bounding box center [297, 207] width 214 height 19
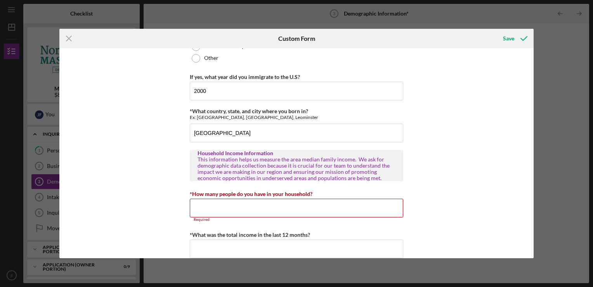
scroll to position [829, 0]
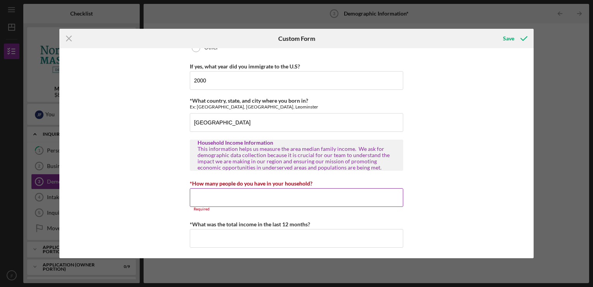
click at [263, 198] on input "*How many people do you have in your household?" at bounding box center [297, 197] width 214 height 19
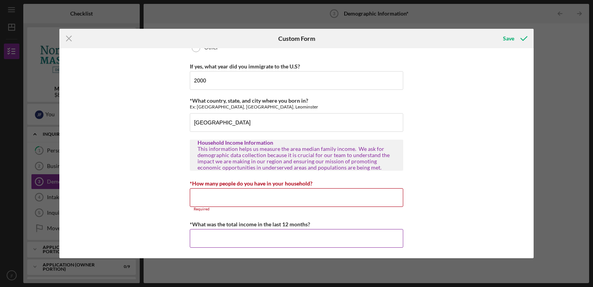
click at [255, 237] on input "*What was the total income in the last 12 months?" at bounding box center [297, 238] width 214 height 19
click at [225, 196] on input "*How many people do you have in your household?" at bounding box center [297, 197] width 214 height 19
click at [223, 193] on input "*How many people do you have in your household?" at bounding box center [297, 197] width 214 height 19
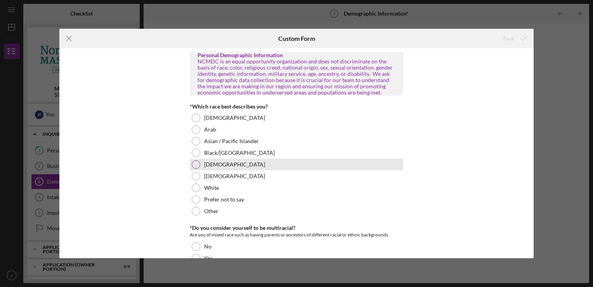
click at [196, 163] on div at bounding box center [196, 164] width 9 height 9
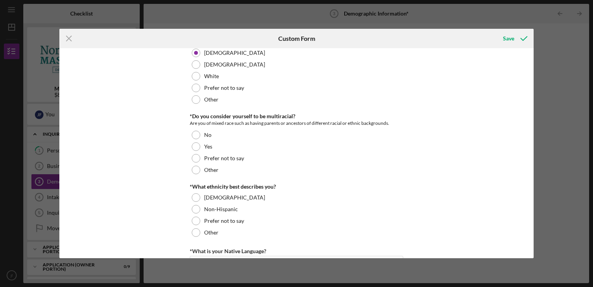
scroll to position [133, 0]
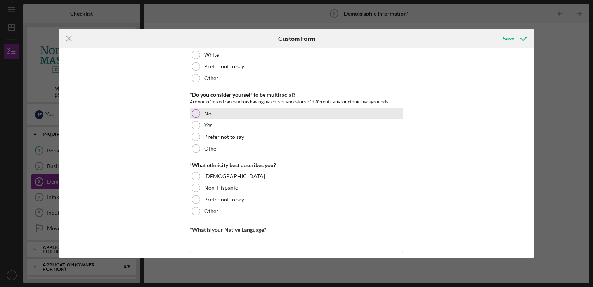
click at [197, 113] on div at bounding box center [196, 113] width 9 height 9
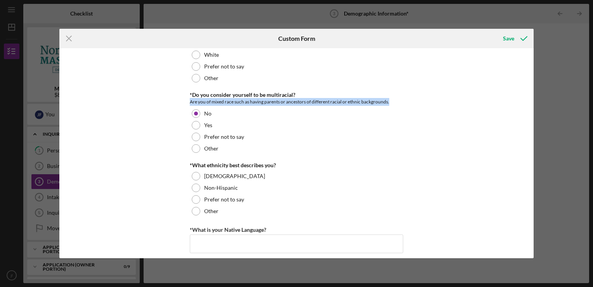
drag, startPoint x: 534, startPoint y: 92, endPoint x: 533, endPoint y: 101, distance: 9.4
click at [533, 101] on div "Icon/Menu Close Custom Form Save Personal Demographic Information NCMDC is an e…" at bounding box center [296, 143] width 593 height 287
click at [531, 100] on div "Personal Demographic Information NCMDC is an equal opportunity organization and…" at bounding box center [296, 153] width 474 height 210
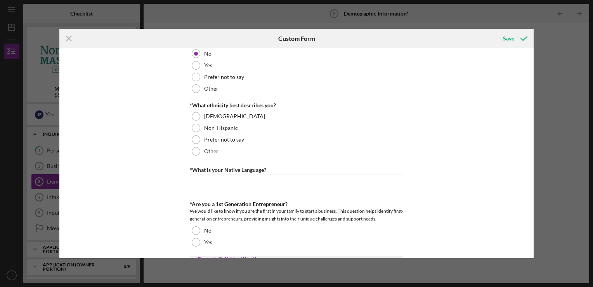
scroll to position [197, 0]
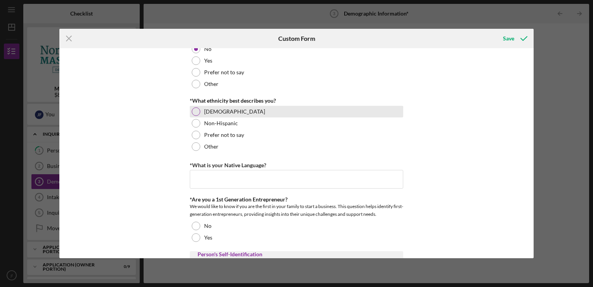
click at [192, 113] on div at bounding box center [196, 111] width 9 height 9
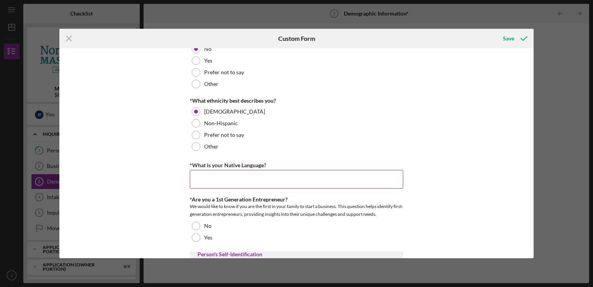
click at [208, 176] on input "*What is your Native Language?" at bounding box center [297, 179] width 214 height 19
type input "spanish"
type input "2000"
type input "[GEOGRAPHIC_DATA]"
click at [462, 147] on div "Personal Demographic Information NCMDC is an equal opportunity organization and…" at bounding box center [296, 153] width 474 height 210
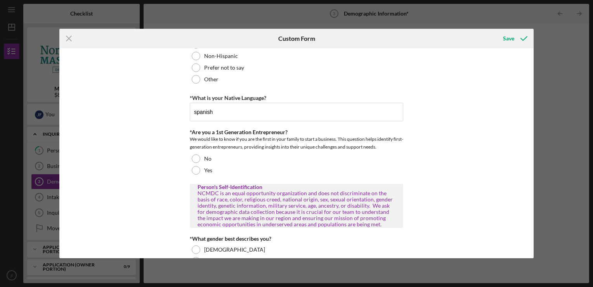
scroll to position [283, 0]
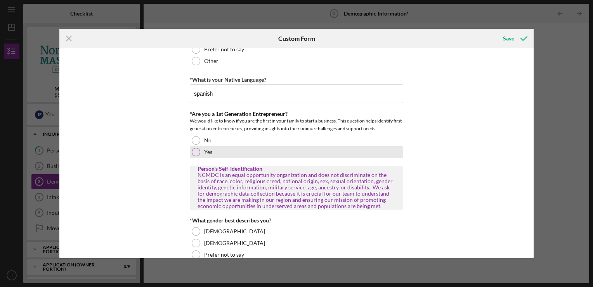
click at [196, 151] on div at bounding box center [196, 152] width 9 height 9
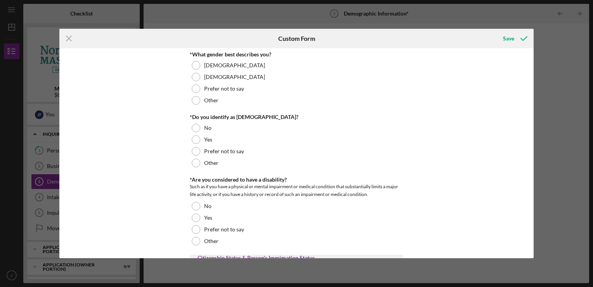
scroll to position [450, 0]
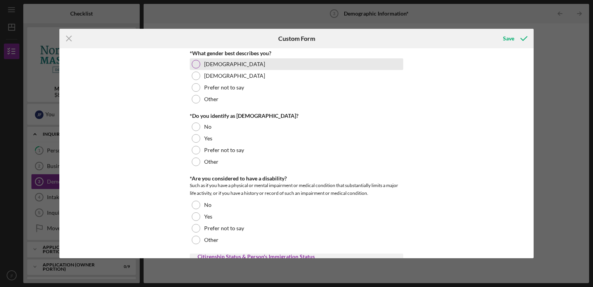
click at [197, 64] on div at bounding box center [196, 64] width 9 height 9
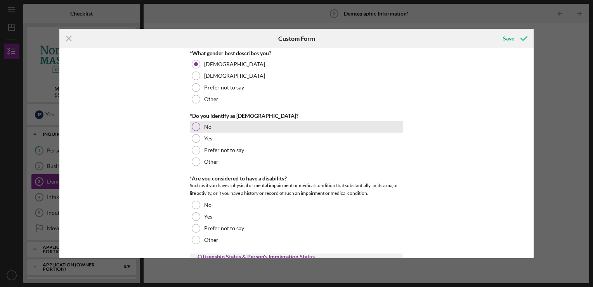
click at [196, 123] on div at bounding box center [196, 126] width 9 height 9
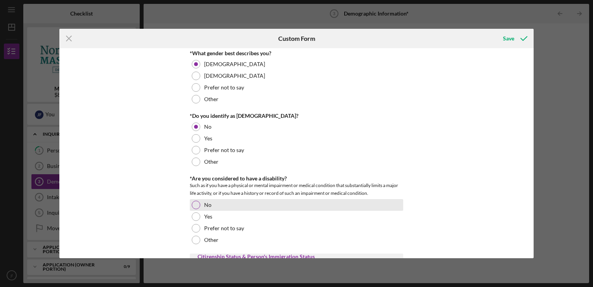
click at [194, 201] on div at bounding box center [196, 204] width 9 height 9
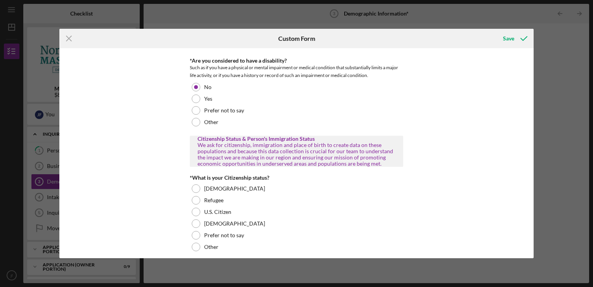
scroll to position [581, 0]
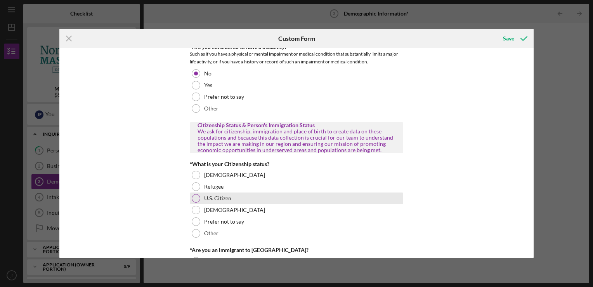
click at [198, 200] on div at bounding box center [196, 198] width 9 height 9
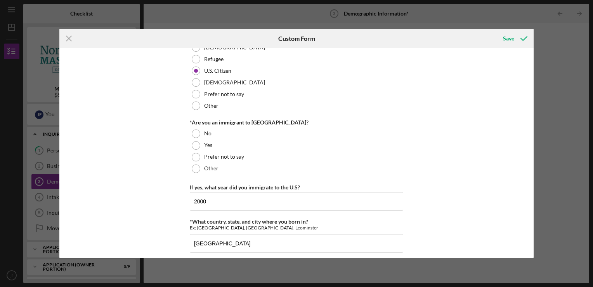
scroll to position [714, 0]
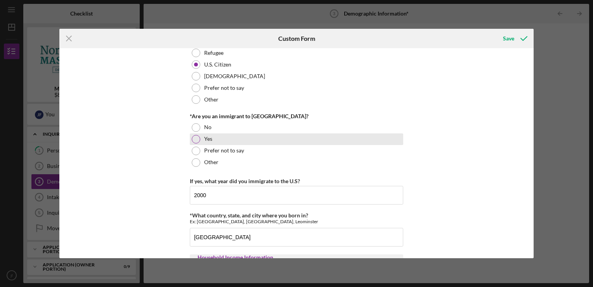
click at [196, 136] on div at bounding box center [196, 139] width 9 height 9
click at [177, 201] on div "Personal Demographic Information NCMDC is an equal opportunity organization and…" at bounding box center [296, 153] width 474 height 210
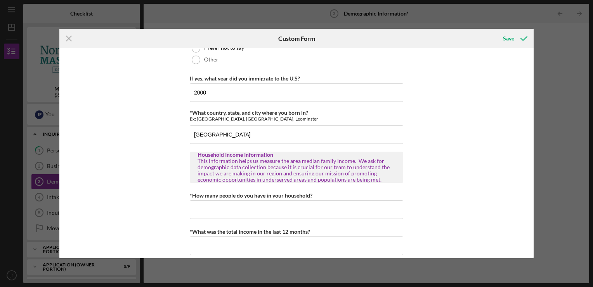
scroll to position [825, 0]
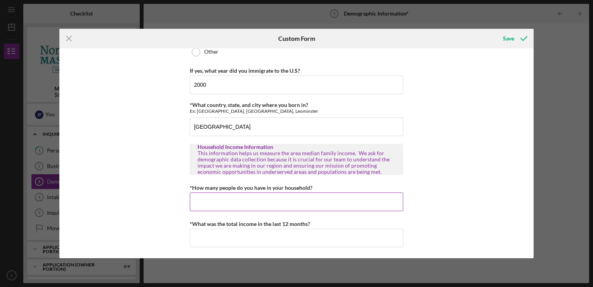
click at [272, 200] on input "*How many people do you have in your household?" at bounding box center [297, 201] width 214 height 19
click at [202, 198] on input "*How many people do you have in your household?" at bounding box center [297, 201] width 214 height 19
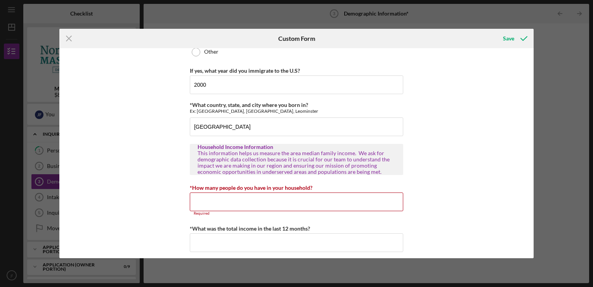
click at [337, 25] on div "Icon/Menu Close Custom Form Save Personal Demographic Information NCMDC is an e…" at bounding box center [296, 143] width 593 height 287
click at [212, 204] on input "*How many people do you have in your household?" at bounding box center [297, 201] width 214 height 19
click at [205, 246] on input "*What was the total income in the last 12 months?" at bounding box center [297, 242] width 214 height 19
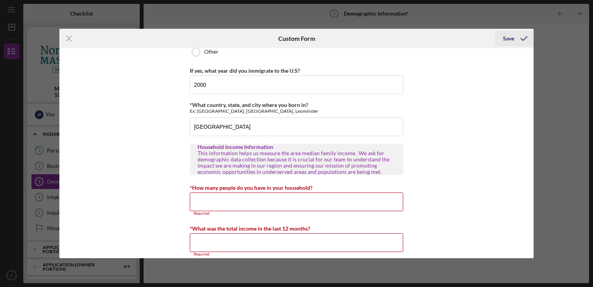
click at [499, 40] on button "Save" at bounding box center [514, 39] width 38 height 16
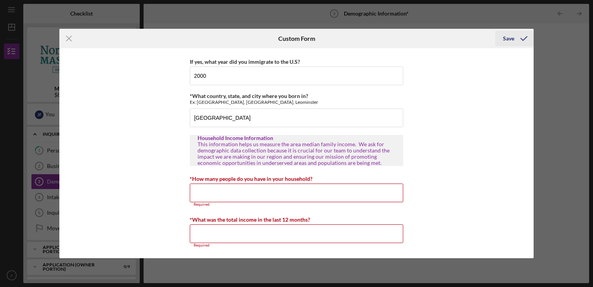
click at [516, 36] on icon "submit" at bounding box center [523, 38] width 19 height 19
click at [196, 193] on input "*How many people do you have in your household?" at bounding box center [297, 192] width 214 height 19
click at [242, 191] on input "*How many people do you have in your household?" at bounding box center [297, 192] width 214 height 19
click at [242, 192] on input "*How many people do you have in your household?" at bounding box center [297, 192] width 214 height 19
click at [238, 192] on input "*How many people do you have in your household?" at bounding box center [297, 192] width 214 height 19
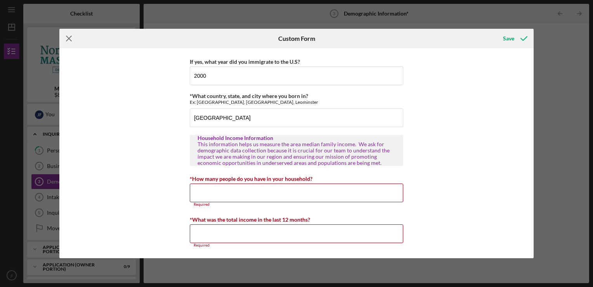
click at [66, 40] on icon "Icon/Menu Close" at bounding box center [68, 38] width 19 height 19
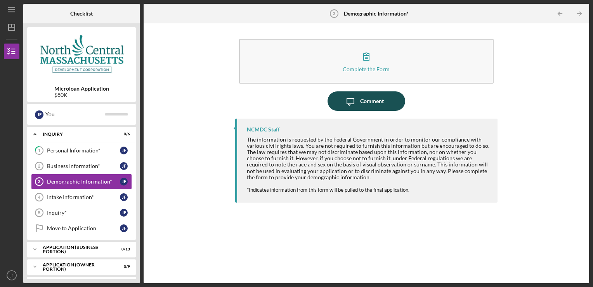
click at [364, 99] on div "Comment" at bounding box center [372, 100] width 24 height 19
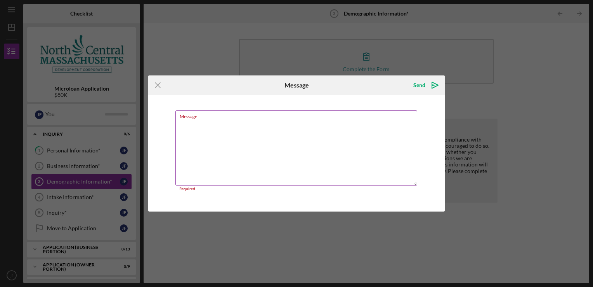
click at [209, 126] on textarea "Message" at bounding box center [297, 147] width 242 height 75
click at [157, 85] on icon "Icon/Menu Close" at bounding box center [157, 84] width 19 height 19
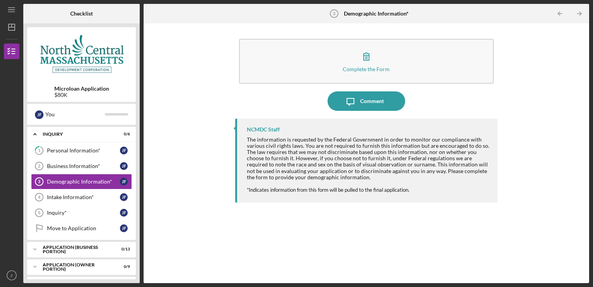
click at [315, 162] on div "The information is requested by the Federal Government in order to monitor our …" at bounding box center [368, 158] width 243 height 44
drag, startPoint x: 315, startPoint y: 162, endPoint x: 290, endPoint y: 99, distance: 68.2
click at [290, 99] on div "Icon/Message Comment" at bounding box center [366, 100] width 263 height 19
click at [560, 14] on line "button" at bounding box center [561, 14] width 4 height 0
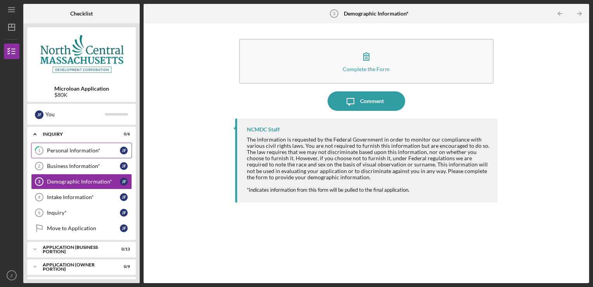
click at [62, 147] on div "Personal Information*" at bounding box center [83, 150] width 73 height 6
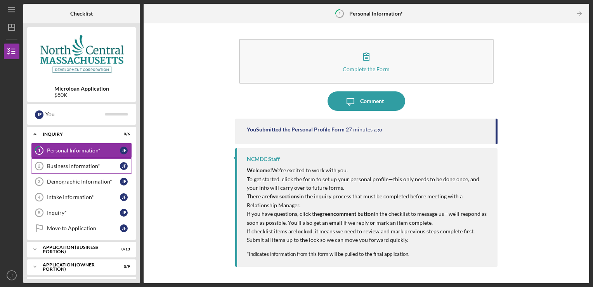
click at [65, 164] on div "Business Information*" at bounding box center [83, 166] width 73 height 6
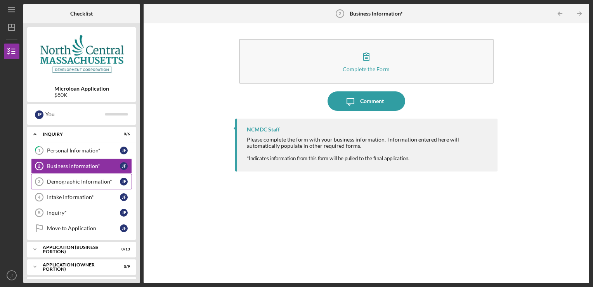
click at [71, 178] on div "Demographic Information*" at bounding box center [83, 181] width 73 height 6
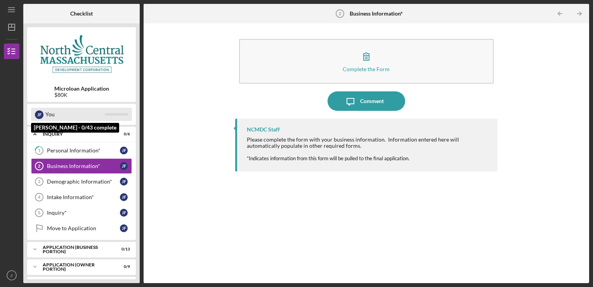
click at [100, 114] on div "You" at bounding box center [74, 114] width 59 height 13
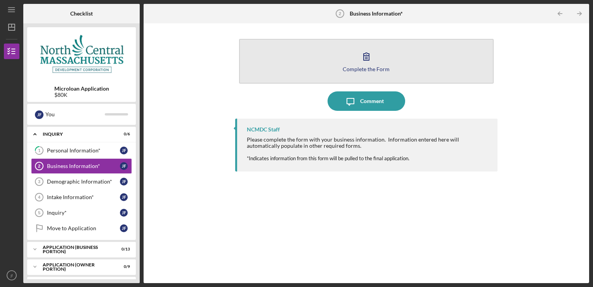
click at [361, 55] on icon "button" at bounding box center [366, 56] width 19 height 19
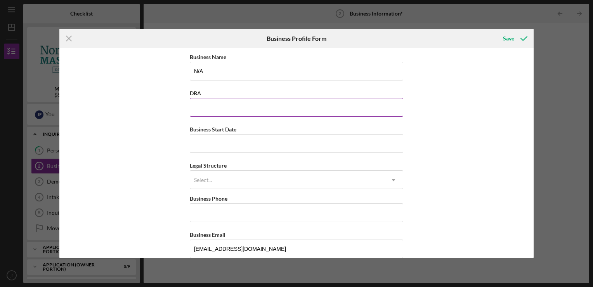
click at [196, 106] on input "DBA" at bounding box center [297, 107] width 214 height 19
click at [205, 140] on input "Business Start Date" at bounding box center [297, 143] width 214 height 19
click at [197, 138] on input "Business Start Date" at bounding box center [297, 143] width 214 height 19
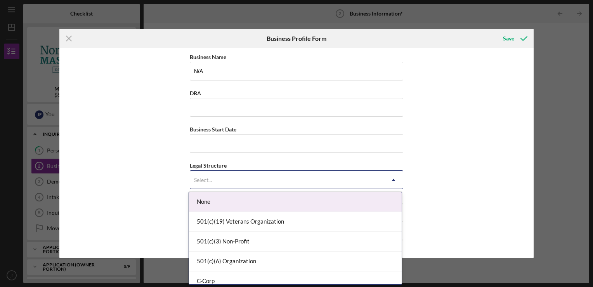
click at [200, 177] on div "Select..." at bounding box center [203, 180] width 18 height 6
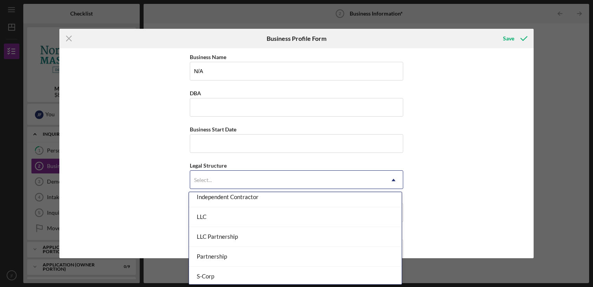
scroll to position [126, 0]
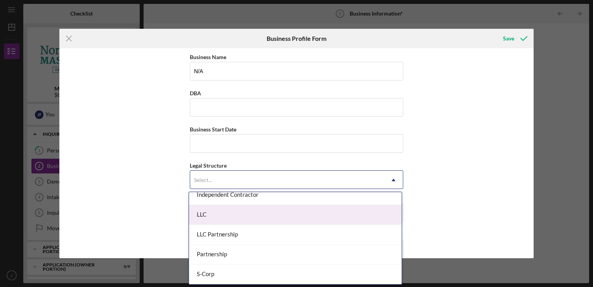
click at [202, 213] on div "LLC" at bounding box center [295, 215] width 213 height 20
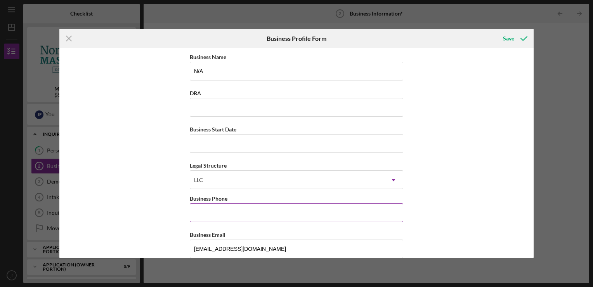
click at [210, 213] on input "Business Phone" at bounding box center [297, 212] width 214 height 19
click at [209, 218] on input "Business Phone" at bounding box center [297, 212] width 214 height 19
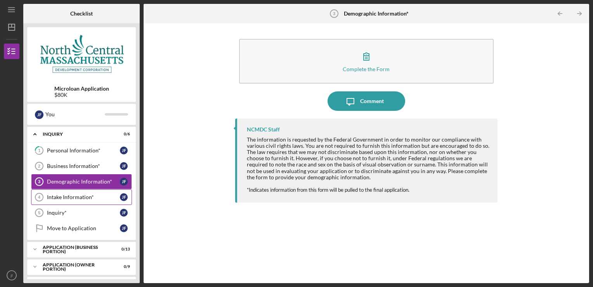
click at [83, 195] on div "Intake Information*" at bounding box center [83, 197] width 73 height 6
click at [65, 212] on div "Inquiry*" at bounding box center [83, 212] width 73 height 6
click at [63, 229] on div "Move to Application" at bounding box center [83, 228] width 73 height 6
click at [115, 226] on div "Move to Application" at bounding box center [83, 228] width 73 height 6
click at [113, 226] on div "Move to Application" at bounding box center [83, 228] width 73 height 6
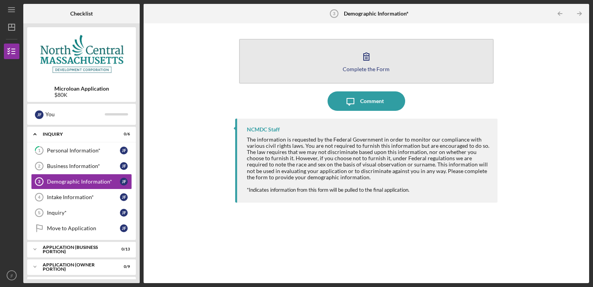
click at [363, 63] on icon "button" at bounding box center [366, 56] width 19 height 19
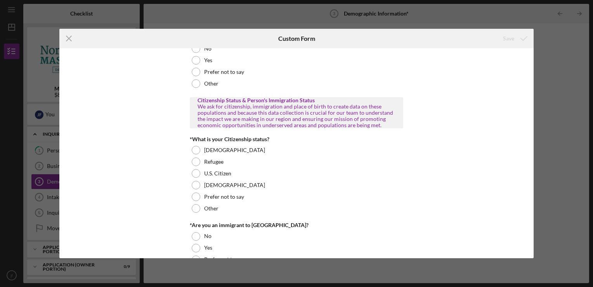
scroll to position [825, 0]
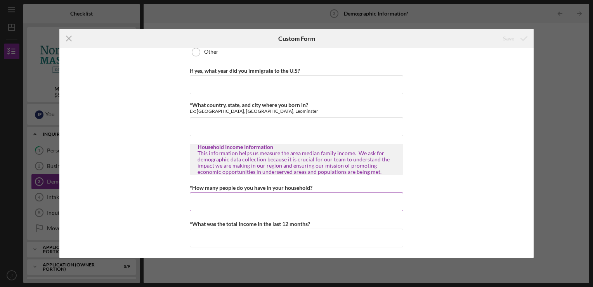
click at [335, 206] on input "*How many people do you have in your household?" at bounding box center [297, 201] width 214 height 19
click at [202, 193] on div "*How many people do you have in your household?" at bounding box center [297, 196] width 214 height 28
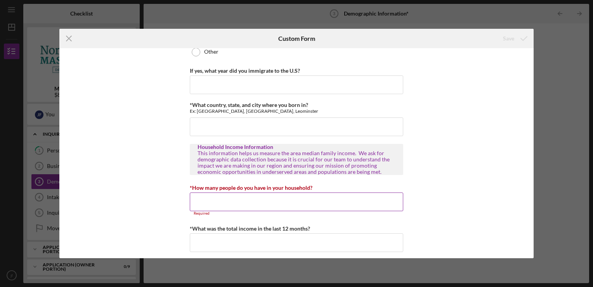
click at [195, 197] on input "*How many people do you have in your household?" at bounding box center [297, 201] width 214 height 19
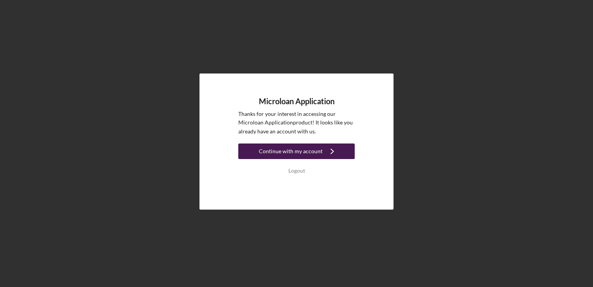
click at [286, 148] on div "Continue with my account" at bounding box center [291, 151] width 64 height 16
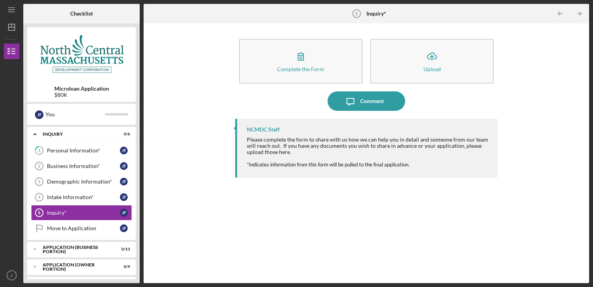
scroll to position [2, 0]
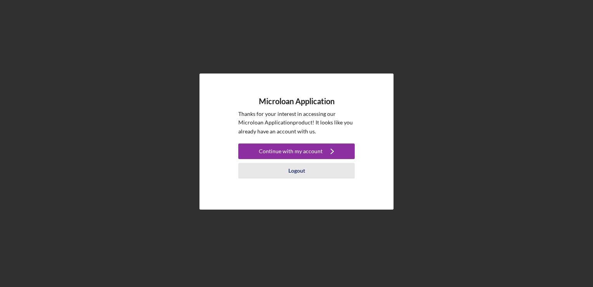
click at [300, 170] on div "Logout" at bounding box center [296, 171] width 17 height 16
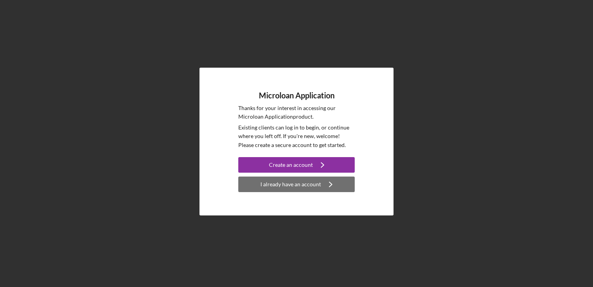
click at [281, 185] on div "I already have an account" at bounding box center [291, 184] width 61 height 16
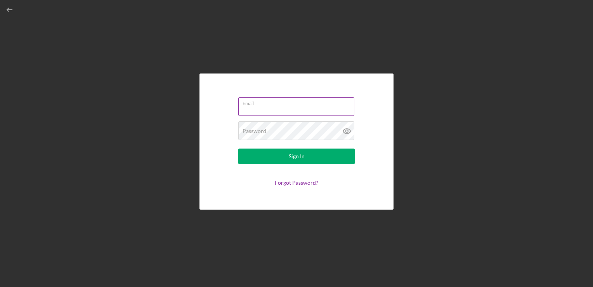
click at [259, 108] on input "Email" at bounding box center [296, 106] width 116 height 19
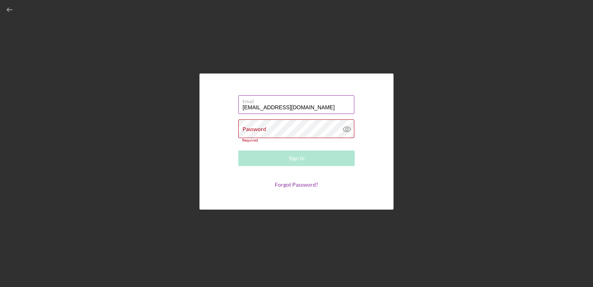
click at [263, 102] on label "Email" at bounding box center [299, 100] width 112 height 9
click at [263, 102] on input "[EMAIL_ADDRESS][DOMAIN_NAME]" at bounding box center [296, 104] width 116 height 19
type input "[EMAIL_ADDRESS][DOMAIN_NAME]"
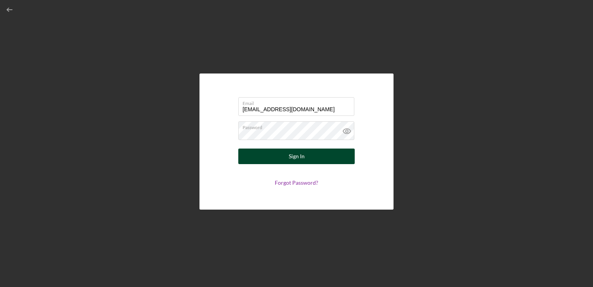
click at [301, 159] on div "Sign In" at bounding box center [297, 156] width 16 height 16
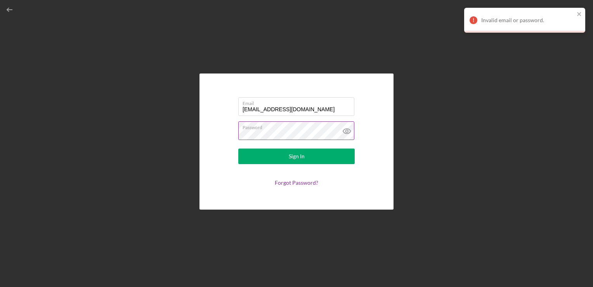
click at [348, 130] on icon at bounding box center [346, 130] width 19 height 19
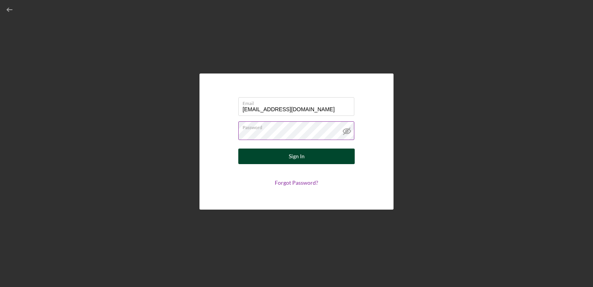
click at [291, 154] on div "Sign In" at bounding box center [297, 156] width 16 height 16
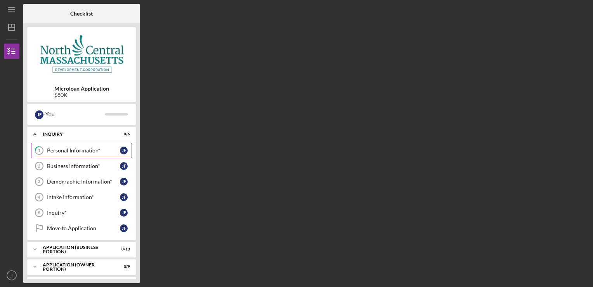
click at [50, 154] on link "1 Personal Information* [PERSON_NAME]" at bounding box center [81, 151] width 101 height 16
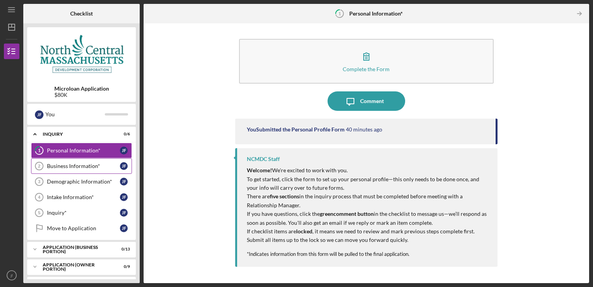
click at [71, 166] on div "Business Information*" at bounding box center [83, 166] width 73 height 6
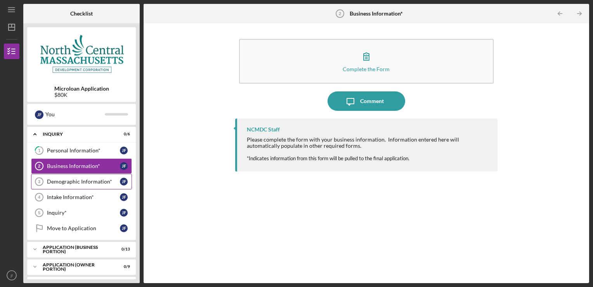
click at [60, 184] on link "Demographic Information* 3 Demographic Information* [PERSON_NAME]" at bounding box center [81, 182] width 101 height 16
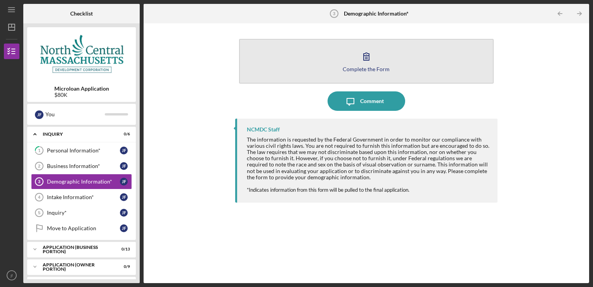
click at [365, 51] on icon "button" at bounding box center [366, 56] width 19 height 19
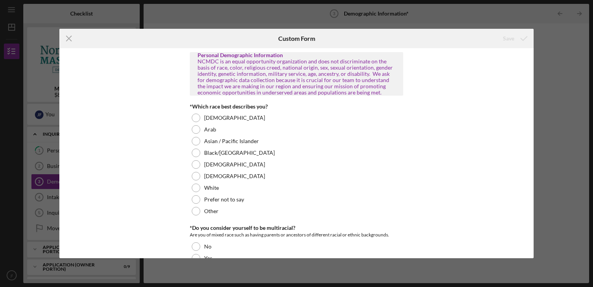
click at [531, 59] on div "Personal Demographic Information NCMDC is an equal opportunity organization and…" at bounding box center [296, 153] width 474 height 210
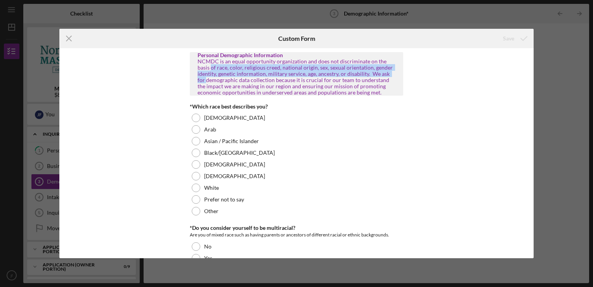
drag, startPoint x: 531, startPoint y: 59, endPoint x: 531, endPoint y: 73, distance: 13.6
click at [531, 73] on div "Personal Demographic Information NCMDC is an equal opportunity organization and…" at bounding box center [296, 153] width 474 height 210
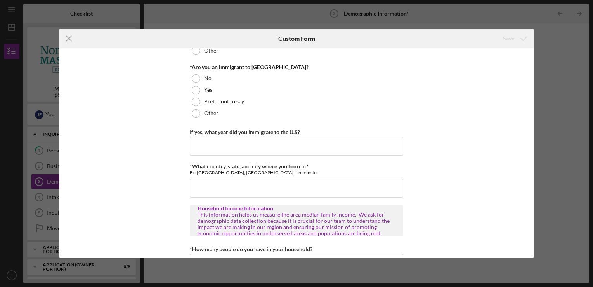
scroll to position [776, 0]
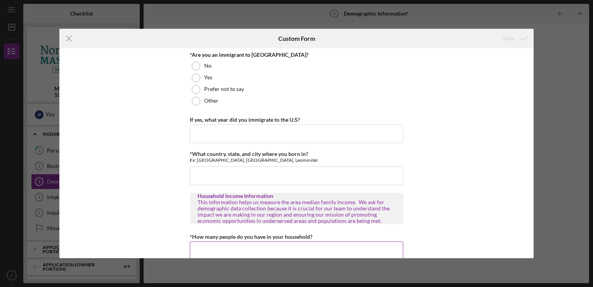
click at [205, 250] on input "*How many people do you have in your household?" at bounding box center [297, 250] width 214 height 19
type input "6"
click at [532, 220] on div "Personal Demographic Information NCMDC is an equal opportunity organization and…" at bounding box center [296, 153] width 474 height 210
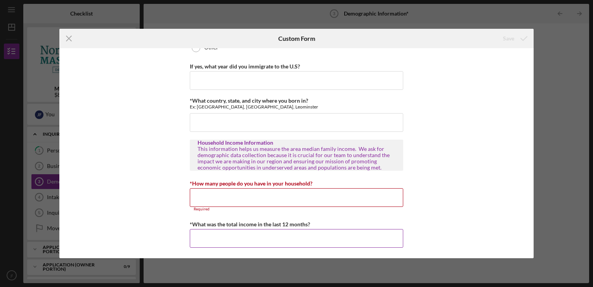
click at [215, 241] on input "*What was the total income in the last 12 months?" at bounding box center [297, 238] width 214 height 19
type input "$48,000"
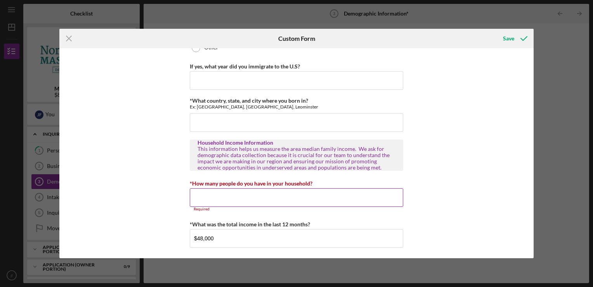
click at [213, 199] on input "*How many people do you have in your household?" at bounding box center [297, 197] width 214 height 19
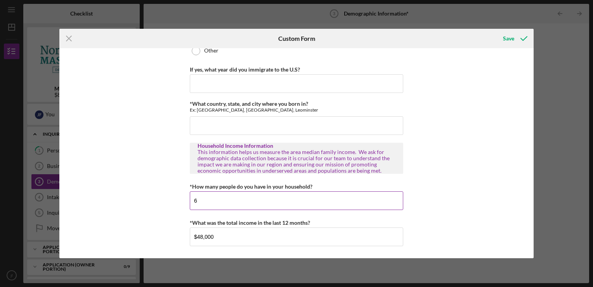
scroll to position [825, 0]
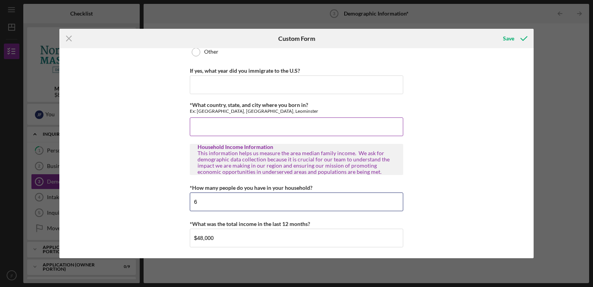
type input "6"
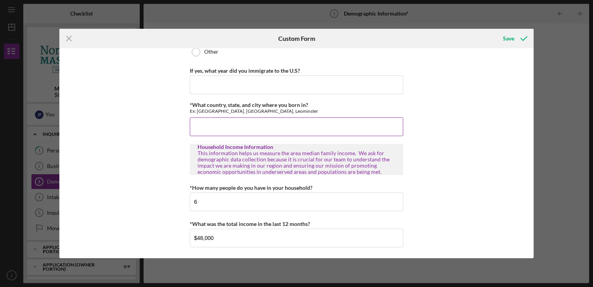
click at [205, 128] on input "*What country, state, and city where you born in?" at bounding box center [297, 126] width 214 height 19
type input "[GEOGRAPHIC_DATA]"
click at [208, 88] on input "If yes, what year did you immigrate to the U.S?" at bounding box center [297, 84] width 214 height 19
type input "2000"
type input "spanish"
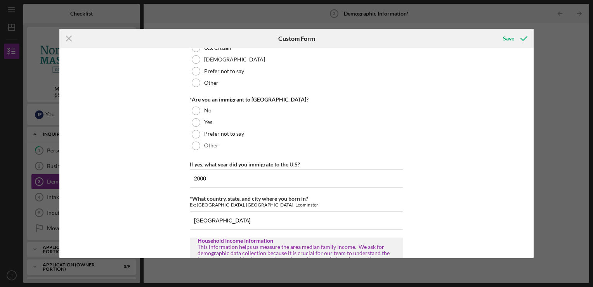
scroll to position [727, 0]
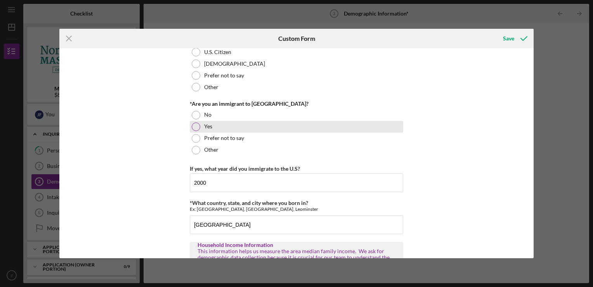
click at [194, 125] on div at bounding box center [196, 126] width 9 height 9
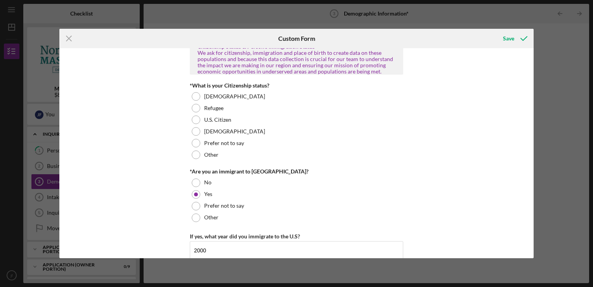
scroll to position [653, 0]
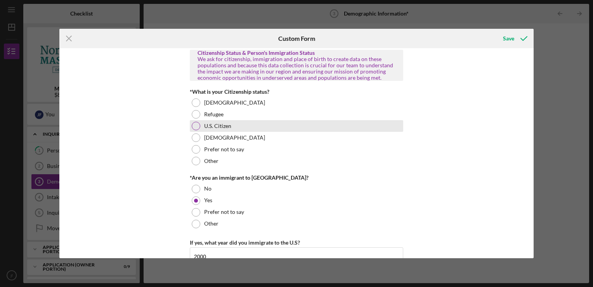
click at [228, 123] on label "U.S. Citizen" at bounding box center [217, 126] width 27 height 6
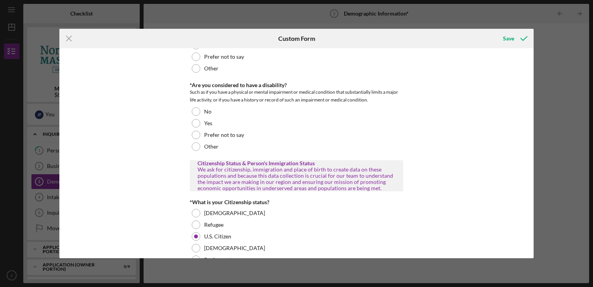
scroll to position [535, 0]
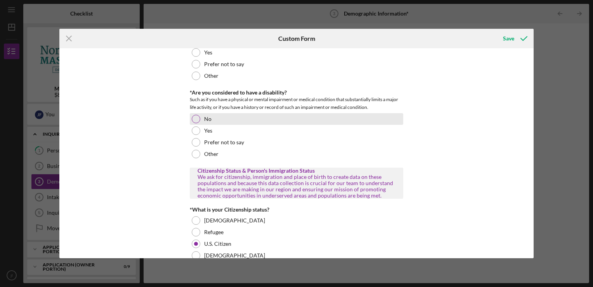
click at [192, 119] on div at bounding box center [196, 119] width 9 height 9
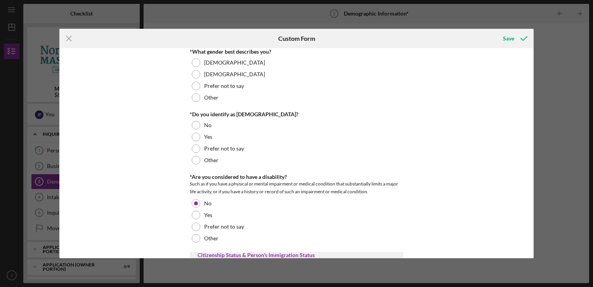
scroll to position [447, 0]
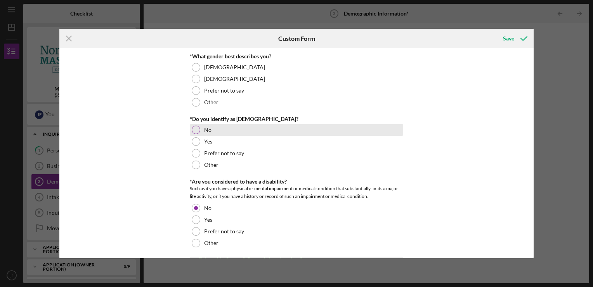
click at [197, 127] on div at bounding box center [196, 129] width 9 height 9
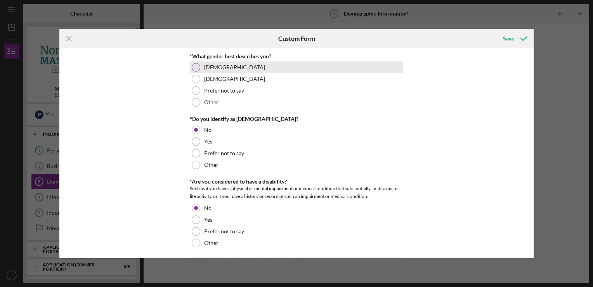
click at [197, 66] on div at bounding box center [196, 67] width 9 height 9
click at [153, 86] on div "Personal Demographic Information NCMDC is an equal opportunity organization and…" at bounding box center [296, 153] width 474 height 210
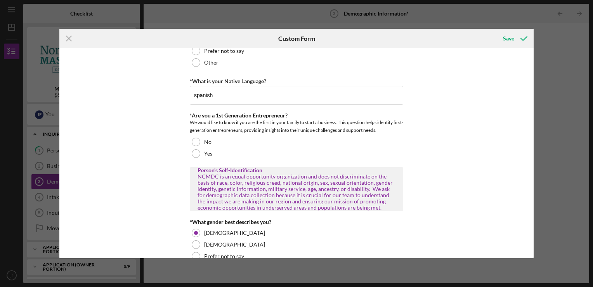
scroll to position [275, 0]
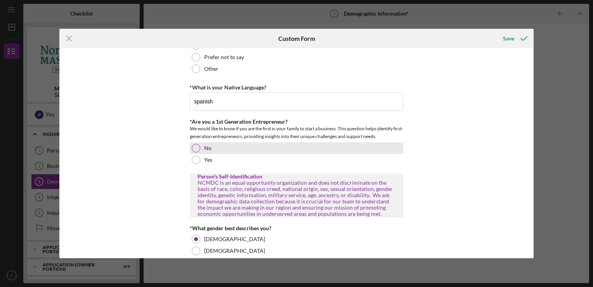
click at [194, 142] on div "No" at bounding box center [297, 148] width 214 height 12
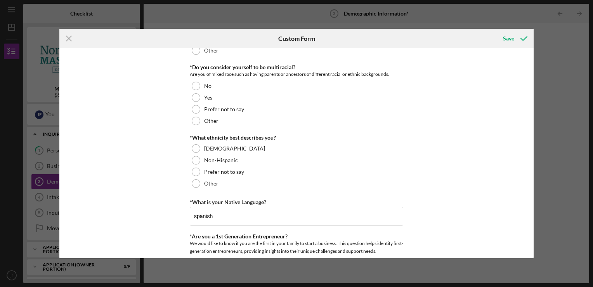
scroll to position [158, 0]
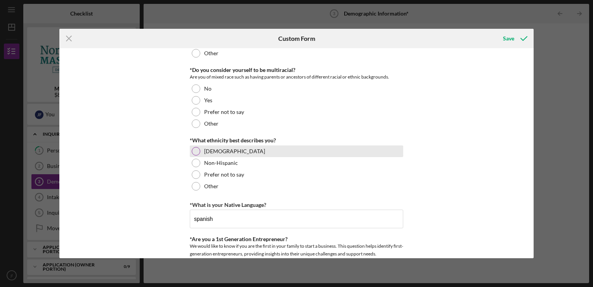
click at [200, 150] on div "[DEMOGRAPHIC_DATA]" at bounding box center [297, 151] width 214 height 12
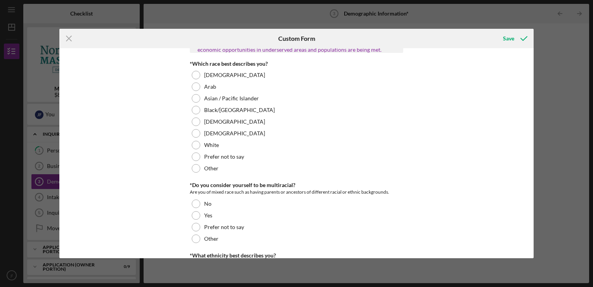
scroll to position [41, 0]
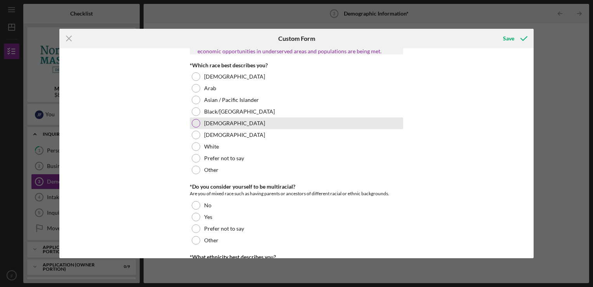
click at [200, 122] on div "[DEMOGRAPHIC_DATA]" at bounding box center [297, 123] width 214 height 12
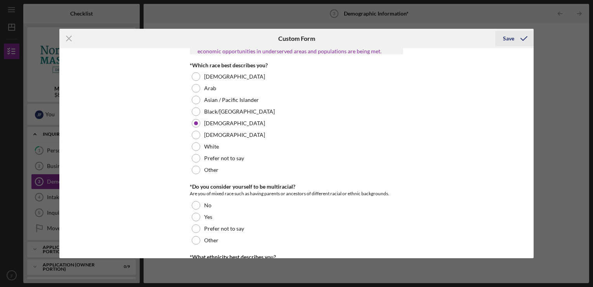
click at [512, 37] on div "Save" at bounding box center [508, 39] width 11 height 16
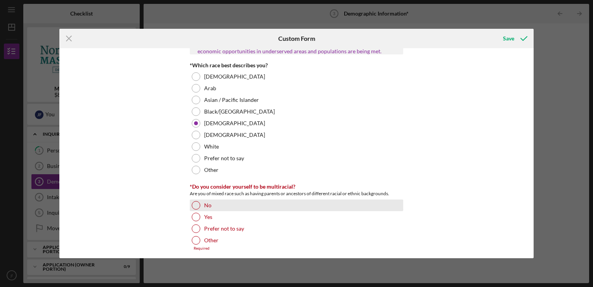
click at [194, 206] on div at bounding box center [196, 205] width 9 height 9
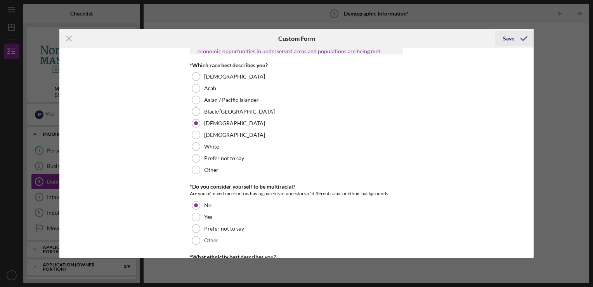
click at [510, 41] on div "Save" at bounding box center [508, 39] width 11 height 16
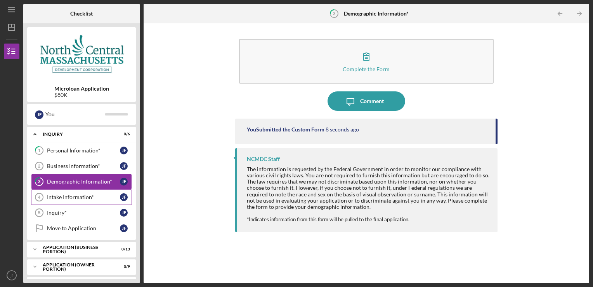
click at [61, 200] on link "Intake Information* 4 Intake Information* [PERSON_NAME]" at bounding box center [81, 197] width 101 height 16
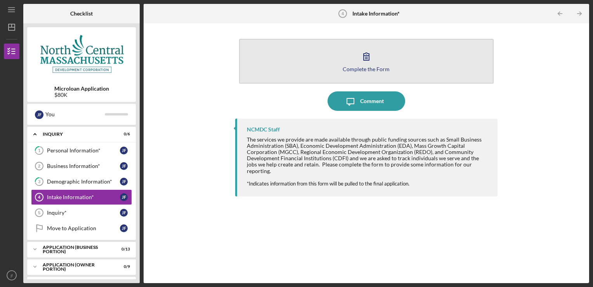
click at [363, 59] on icon "button" at bounding box center [366, 56] width 19 height 19
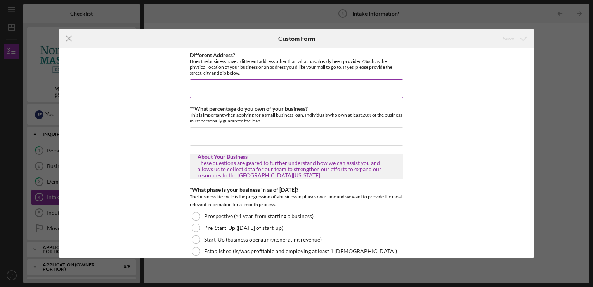
click at [327, 92] on input "Different Address?" at bounding box center [297, 88] width 214 height 19
type input "n/a"
click at [228, 139] on input "**What percentage do you own of your business?" at bounding box center [297, 136] width 214 height 19
type input "100%"
click at [452, 178] on div "Different Address? Does the business have a different address other than what h…" at bounding box center [296, 153] width 474 height 210
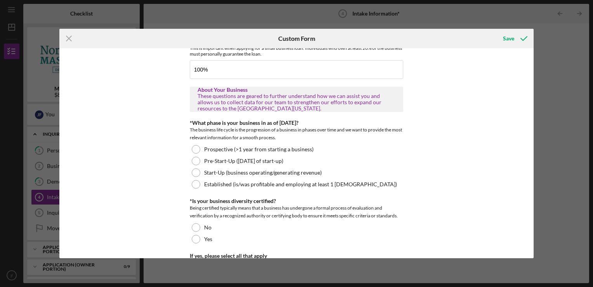
scroll to position [68, 0]
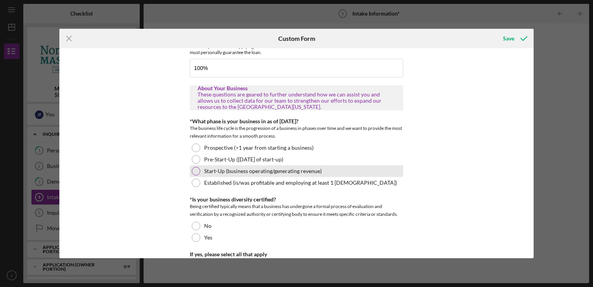
click at [198, 172] on div at bounding box center [196, 171] width 9 height 9
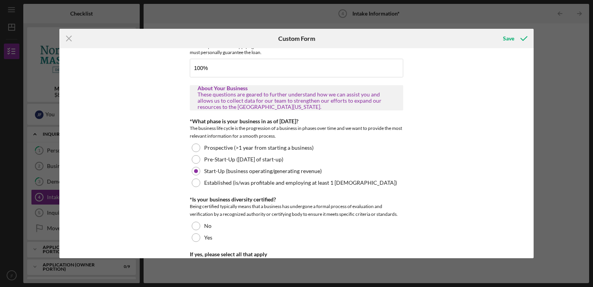
click at [404, 155] on div "Different Address? Does the business have a different address other than what h…" at bounding box center [296, 153] width 474 height 210
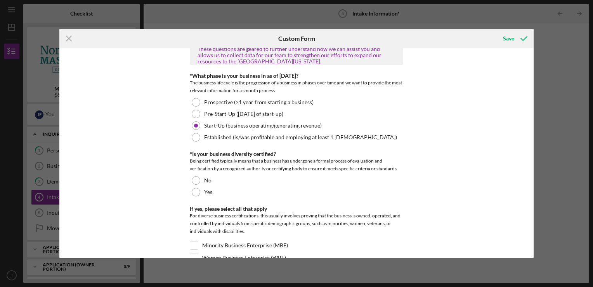
scroll to position [116, 0]
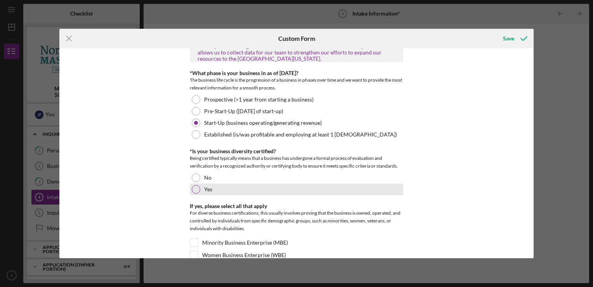
click at [197, 188] on div at bounding box center [196, 189] width 9 height 9
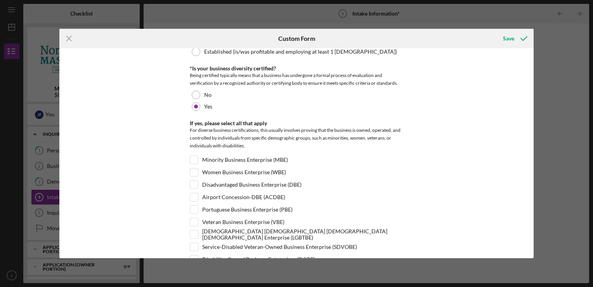
scroll to position [196, 0]
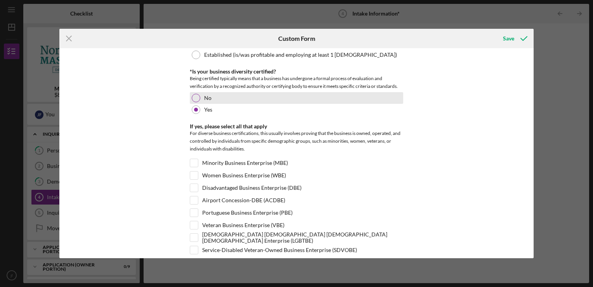
click at [198, 97] on div at bounding box center [196, 98] width 9 height 9
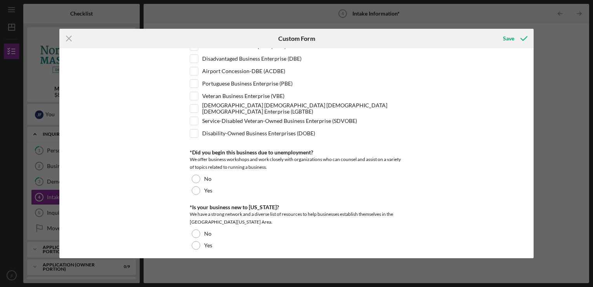
scroll to position [326, 0]
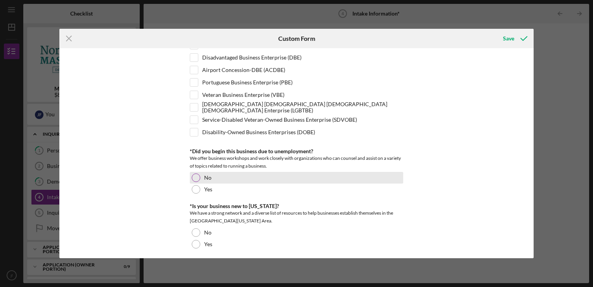
click at [192, 174] on div at bounding box center [196, 177] width 9 height 9
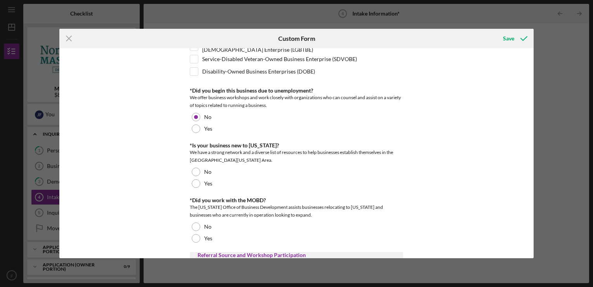
scroll to position [392, 0]
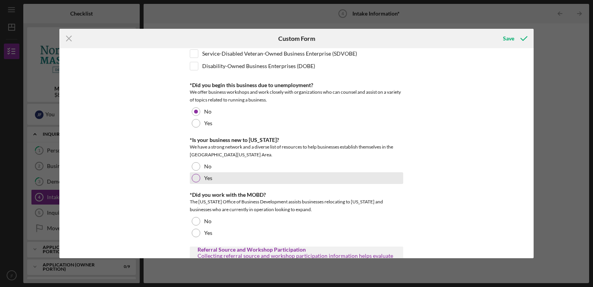
click at [196, 177] on div at bounding box center [196, 178] width 9 height 9
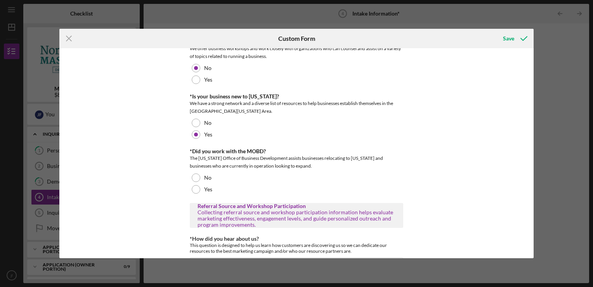
scroll to position [442, 0]
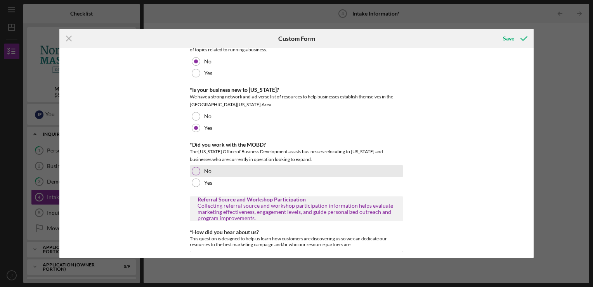
click at [194, 167] on div at bounding box center [196, 171] width 9 height 9
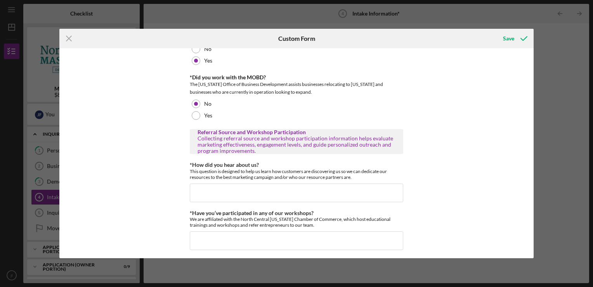
scroll to position [511, 0]
click at [200, 186] on input "*How did you hear about us?" at bounding box center [297, 191] width 214 height 19
type input "internet"
click at [206, 240] on input "*Have you’ve participated in any of our workshops?" at bounding box center [297, 239] width 214 height 19
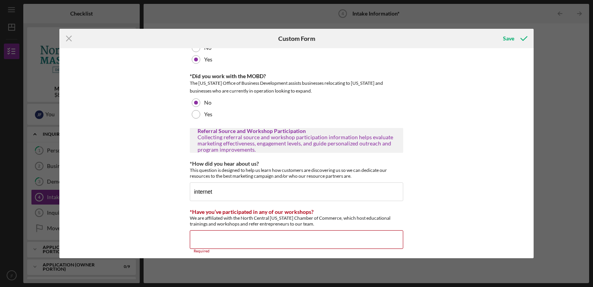
click at [427, 91] on div "Different Address? Does the business have a different address other than what h…" at bounding box center [296, 153] width 474 height 210
click at [205, 242] on input "*Have you’ve participated in any of our workshops?" at bounding box center [297, 239] width 214 height 19
type input "no"
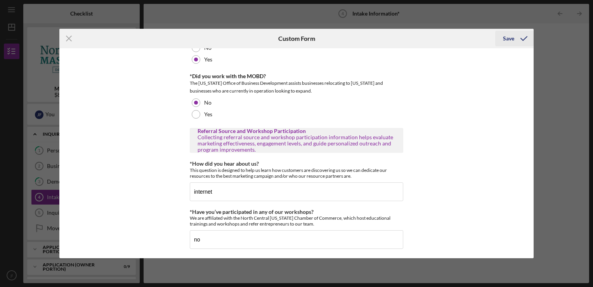
click at [515, 39] on icon "submit" at bounding box center [523, 38] width 19 height 19
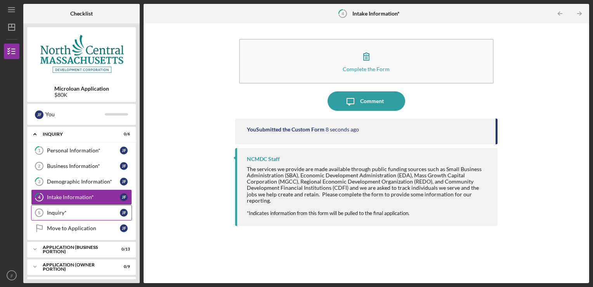
click at [52, 208] on link "Inquiry* 5 Inquiry* [PERSON_NAME]" at bounding box center [81, 213] width 101 height 16
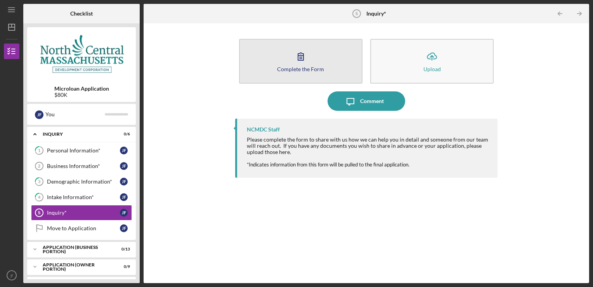
click at [323, 71] on button "Complete the Form Form" at bounding box center [300, 61] width 123 height 45
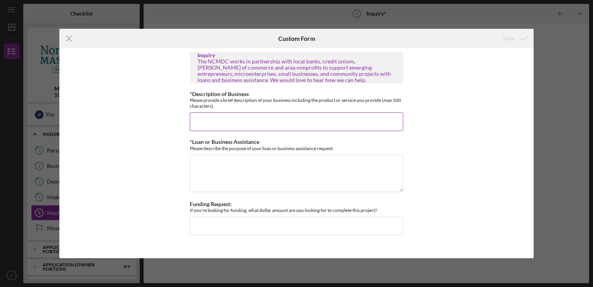
click at [207, 123] on input "*Description of Business" at bounding box center [297, 121] width 214 height 19
type input "i"
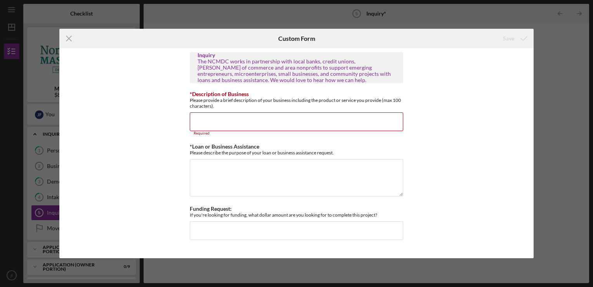
click at [405, 18] on div "Icon/Menu Close Custom Form Save Inquiry The NCMDC works in partnership with lo…" at bounding box center [296, 143] width 593 height 287
click at [234, 122] on input "*Description of Business" at bounding box center [297, 121] width 214 height 19
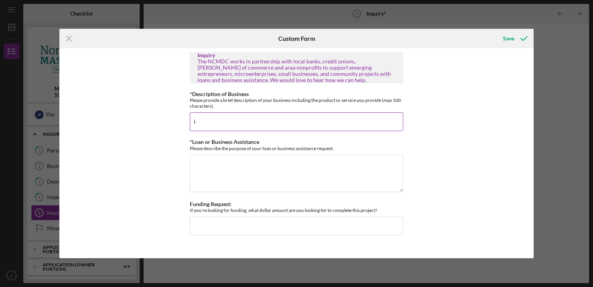
type input "i"
type input "a"
type input "a food truck with a wide menu and other characters the are not on your typical …"
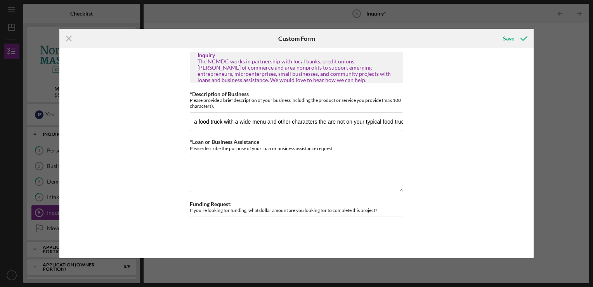
click at [26, 75] on div "Icon/Menu Close Custom Form Save Inquiry The NCMDC works in partnership with lo…" at bounding box center [296, 143] width 593 height 287
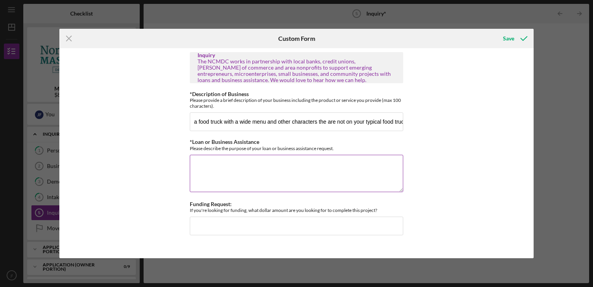
click at [203, 169] on textarea "*Loan or Business Assistance" at bounding box center [297, 173] width 214 height 37
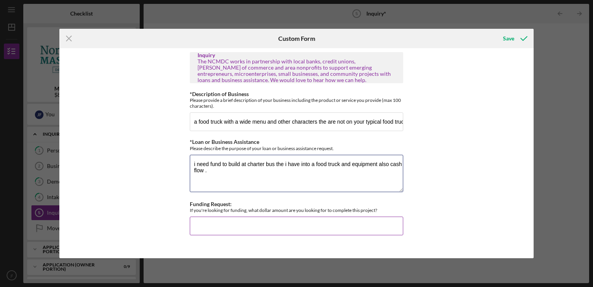
type textarea "i need fund to build at charter bus the i have into a food truck and equipment …"
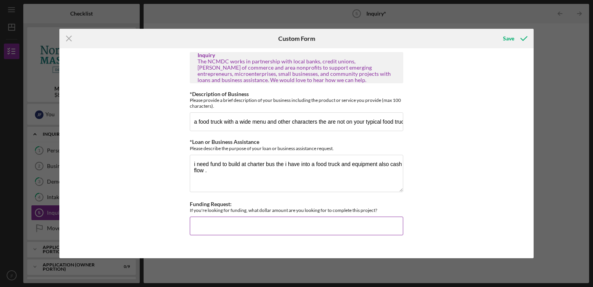
click at [259, 225] on input "Funding Request:" at bounding box center [297, 225] width 214 height 19
click at [202, 226] on input "Funding Request:" at bounding box center [297, 225] width 214 height 19
click at [193, 222] on input "Funding Request:" at bounding box center [297, 225] width 214 height 19
click at [221, 221] on input "Funding Request:" at bounding box center [297, 225] width 214 height 19
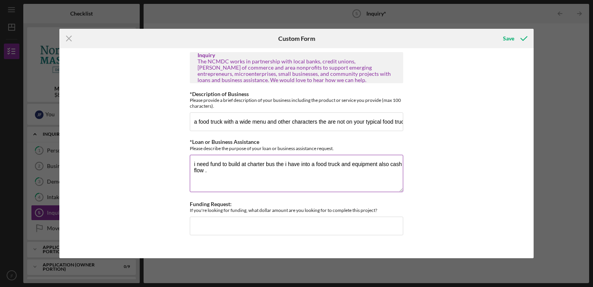
click at [243, 175] on textarea "i need fund to build at charter bus the i have into a food truck and equipment …" at bounding box center [297, 173] width 214 height 37
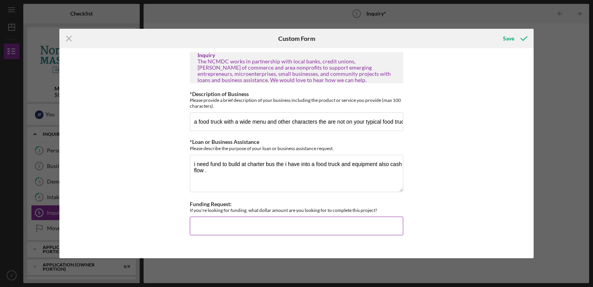
click at [197, 226] on input "Funding Request:" at bounding box center [297, 225] width 214 height 19
type input "$80,000"
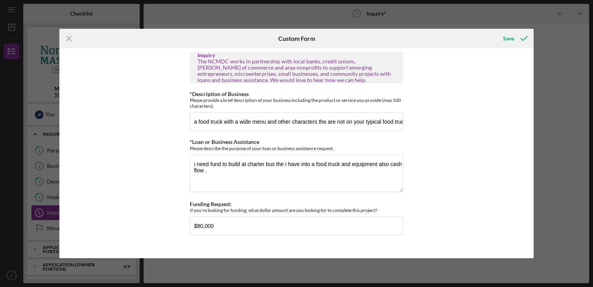
click at [440, 217] on div "Inquiry The NCMDC works in partnership with local banks, credit unions, [PERSON…" at bounding box center [296, 153] width 474 height 210
drag, startPoint x: 440, startPoint y: 217, endPoint x: 423, endPoint y: 184, distance: 37.3
click at [423, 184] on div "Inquiry The NCMDC works in partnership with local banks, credit unions, [PERSON…" at bounding box center [296, 153] width 474 height 210
click at [510, 38] on div "Save" at bounding box center [508, 39] width 11 height 16
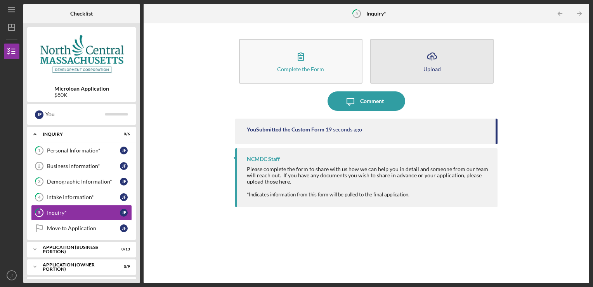
click at [424, 68] on div "Upload" at bounding box center [432, 69] width 17 height 6
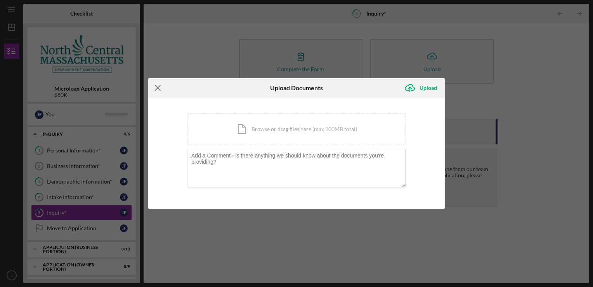
click at [157, 87] on line at bounding box center [157, 87] width 5 height 5
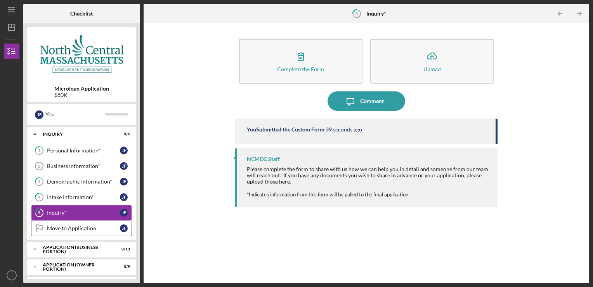
click at [53, 225] on div "Move to Application" at bounding box center [83, 228] width 73 height 6
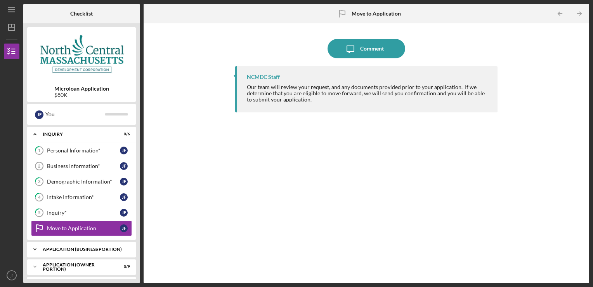
click at [105, 247] on div "APPLICATION (BUSINESS PORTION)" at bounding box center [84, 249] width 83 height 5
click at [188, 65] on div "Icon/Message Comment NCMDC Staff Our team will review your request, and any doc…" at bounding box center [367, 153] width 438 height 252
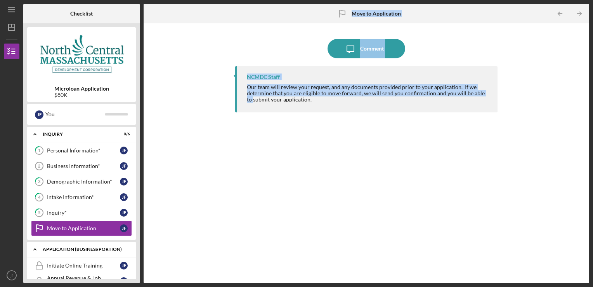
drag, startPoint x: 143, startPoint y: 195, endPoint x: 136, endPoint y: 247, distance: 51.8
click at [136, 247] on div "Checklist Microloan Application $80K [PERSON_NAME] You Icon/Expander INQUIRY 0 …" at bounding box center [306, 143] width 566 height 279
click at [231, 162] on div "Icon/Message Comment NCMDC Staff Our team will review your request, and any doc…" at bounding box center [367, 153] width 438 height 252
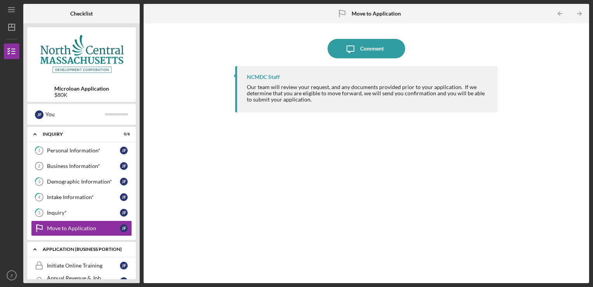
click at [35, 246] on icon "Icon/Expander" at bounding box center [35, 249] width 16 height 16
drag, startPoint x: 135, startPoint y: 214, endPoint x: 130, endPoint y: 239, distance: 25.8
click at [130, 239] on div "Icon/Expander INQUIRY 0 / 6 1 Personal Information* [PERSON_NAME] Business Info…" at bounding box center [81, 203] width 109 height 152
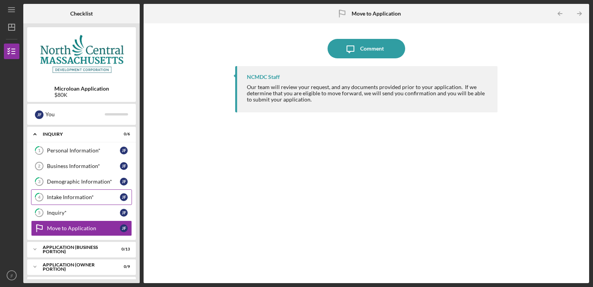
click at [75, 201] on link "4 Intake Information* [PERSON_NAME]" at bounding box center [81, 197] width 101 height 16
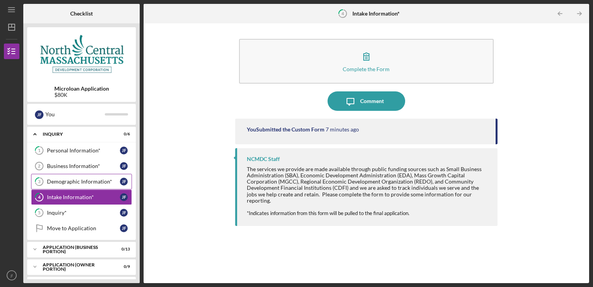
click at [71, 181] on div "Demographic Information*" at bounding box center [83, 181] width 73 height 6
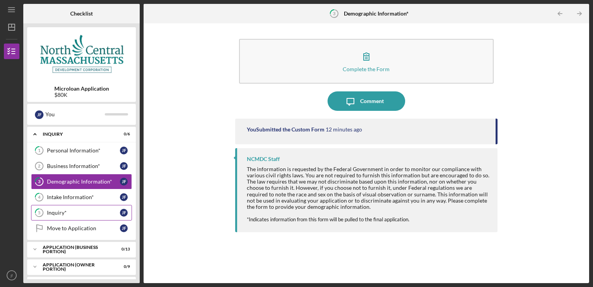
click at [59, 212] on div "Inquiry*" at bounding box center [83, 212] width 73 height 6
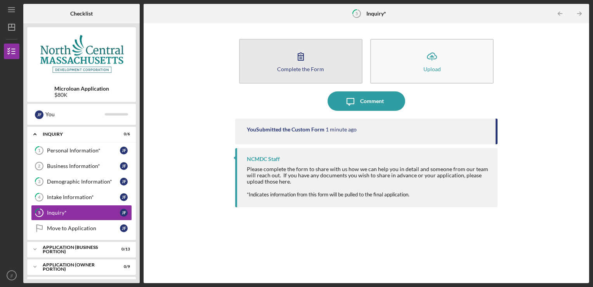
click at [303, 55] on icon "button" at bounding box center [300, 56] width 5 height 7
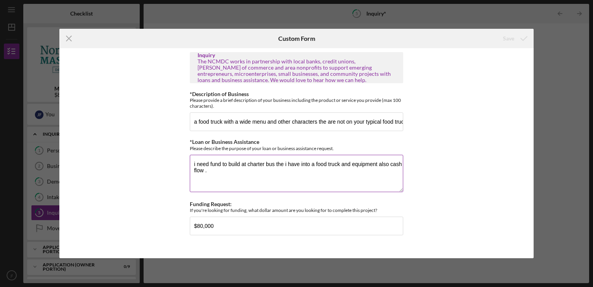
click at [219, 176] on textarea "i need fund to build at charter bus the i have into a food truck and equipment …" at bounding box center [297, 173] width 214 height 37
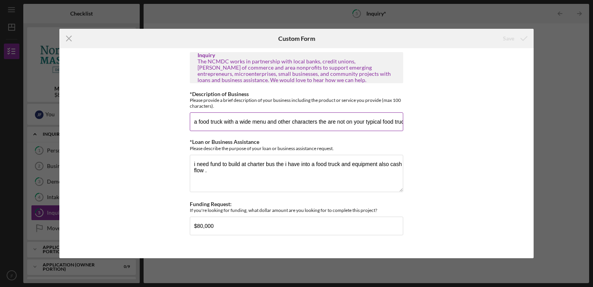
click at [402, 121] on input "a food truck with a wide menu and other characters the are not on your typical …" at bounding box center [297, 121] width 214 height 19
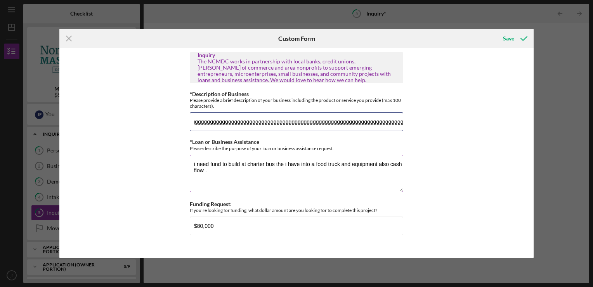
drag, startPoint x: 400, startPoint y: 124, endPoint x: 287, endPoint y: 144, distance: 115.5
click at [287, 144] on div "Inquiry The NCMDC works in partnership with local banks, credit unions, [PERSON…" at bounding box center [297, 153] width 214 height 202
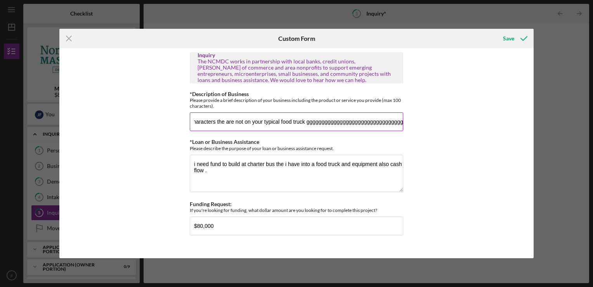
drag, startPoint x: 402, startPoint y: 122, endPoint x: 303, endPoint y: 130, distance: 99.3
click at [303, 130] on input "a food truck with a wide menu and other characters the are not on your typical …" at bounding box center [297, 121] width 214 height 19
click at [454, 151] on div "Inquiry The NCMDC works in partnership with local banks, credit unions, [PERSON…" at bounding box center [296, 153] width 474 height 210
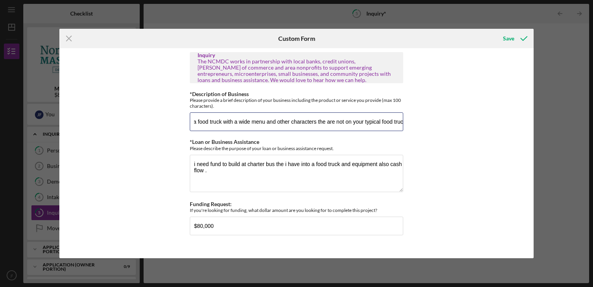
drag, startPoint x: 391, startPoint y: 122, endPoint x: 419, endPoint y: 125, distance: 27.5
click at [416, 125] on div "Inquiry The NCMDC works in partnership with local banks, credit unions, [PERSON…" at bounding box center [296, 153] width 474 height 210
click at [398, 122] on input "a food truck with a wide menu and other characters the are not on your typical …" at bounding box center [297, 121] width 214 height 19
click at [403, 130] on div "*Description of Business Please provide a brief description of your business in…" at bounding box center [297, 111] width 214 height 40
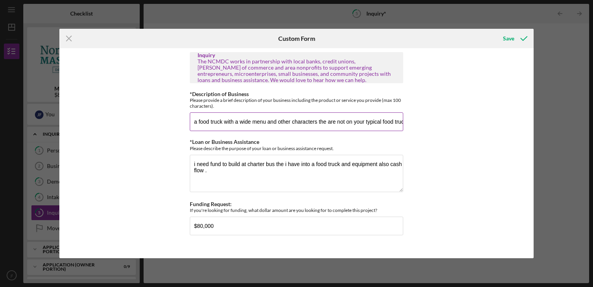
click at [402, 123] on input "a food truck with a wide menu and other characters the are not on your typical …" at bounding box center [297, 121] width 214 height 19
drag, startPoint x: 398, startPoint y: 122, endPoint x: 172, endPoint y: 86, distance: 229.2
click at [174, 85] on div "Inquiry The NCMDC works in partnership with local banks, credit unions, [PERSON…" at bounding box center [296, 153] width 474 height 210
drag, startPoint x: 400, startPoint y: 120, endPoint x: 406, endPoint y: 117, distance: 6.3
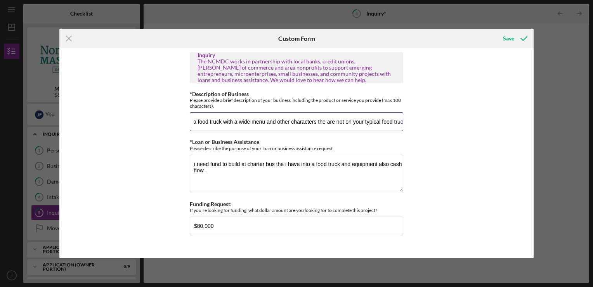
click at [407, 117] on div "Inquiry The NCMDC works in partnership with local banks, credit unions, [PERSON…" at bounding box center [296, 153] width 474 height 210
click at [192, 123] on input "a food truck with a wide menu and other characters the are not on your typical …" at bounding box center [297, 121] width 214 height 19
click at [401, 122] on input "a food truck with a wide menu and other characters the are not on your typical …" at bounding box center [297, 121] width 214 height 19
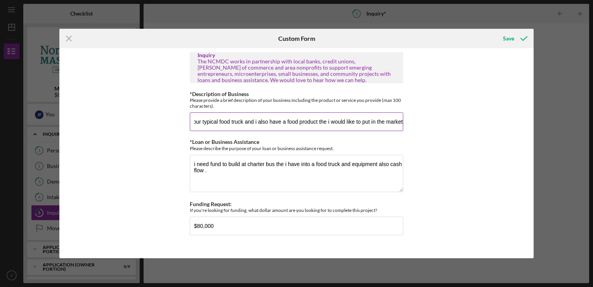
scroll to position [0, 165]
type input "a food truck with a wide menu and other characters the are not on your typical …"
click at [120, 190] on div "Inquiry The NCMDC works in partnership with local banks, credit unions, [PERSON…" at bounding box center [296, 153] width 474 height 210
click at [509, 36] on div "Save" at bounding box center [508, 39] width 11 height 16
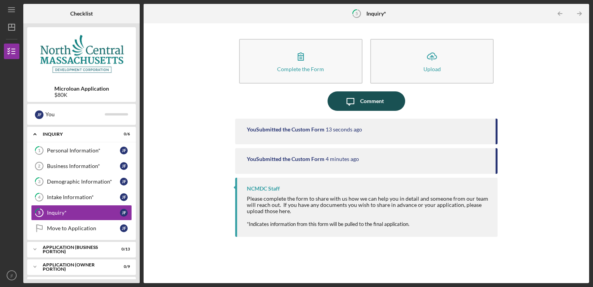
click at [356, 96] on icon "Icon/Message" at bounding box center [350, 100] width 19 height 19
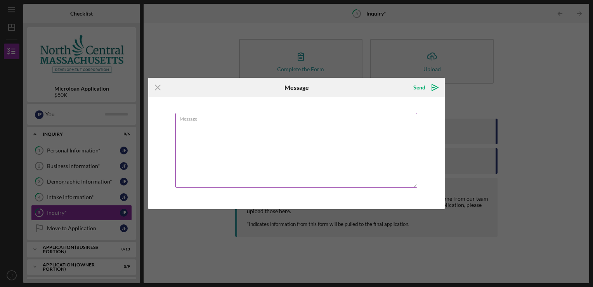
click at [199, 129] on textarea "Message" at bounding box center [297, 150] width 242 height 75
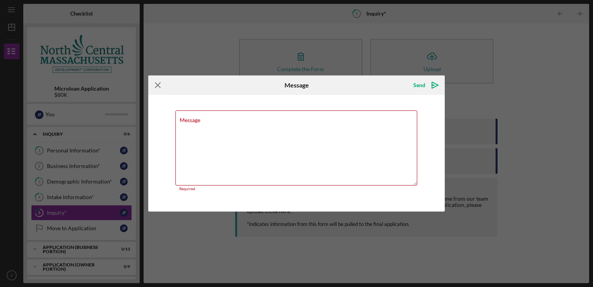
click at [155, 84] on icon "Icon/Menu Close" at bounding box center [157, 84] width 19 height 19
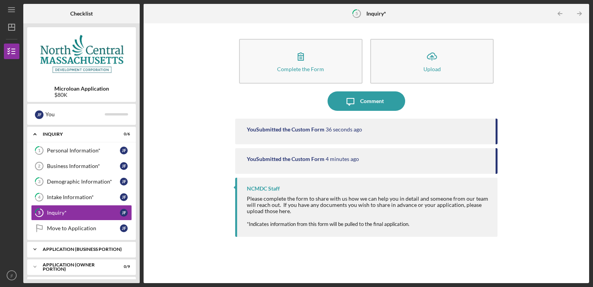
click at [92, 248] on div "APPLICATION (BUSINESS PORTION)" at bounding box center [84, 249] width 83 height 5
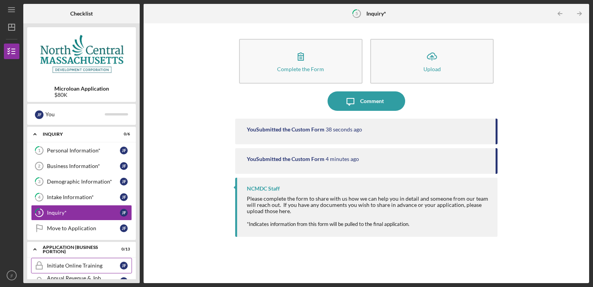
click at [74, 267] on link "Initiate Online Training Initiate Online Training [PERSON_NAME]" at bounding box center [81, 265] width 101 height 16
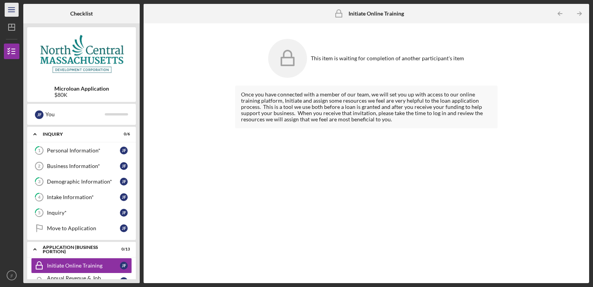
click at [7, 11] on icon "Icon/Menu" at bounding box center [11, 9] width 17 height 17
